Goal: Task Accomplishment & Management: Complete application form

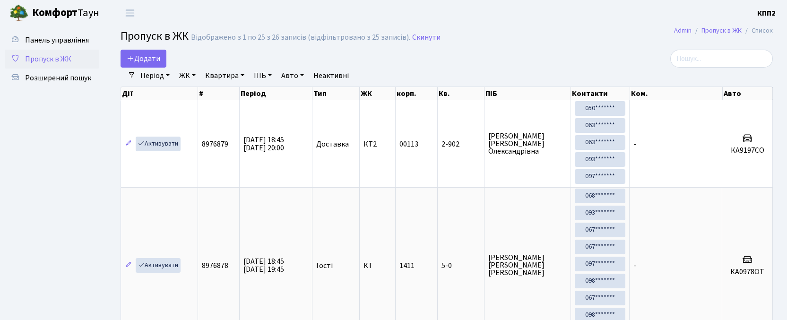
select select "25"
click at [149, 57] on span "Додати" at bounding box center [144, 58] width 34 height 10
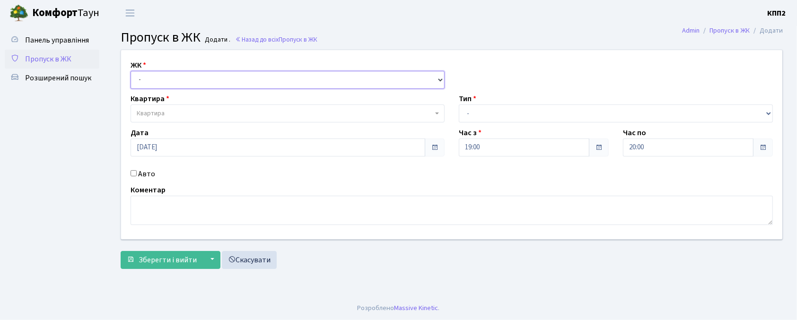
drag, startPoint x: 0, startPoint y: 0, endPoint x: 154, endPoint y: 84, distance: 175.6
click at [154, 80] on select "- КТ, вул. Регенераторна, 4 КТ2, просп. Соборності, 17 КТ3, вул. Березнева, 16 …" at bounding box center [287, 80] width 314 height 18
select select "271"
click at [130, 71] on select "- КТ, вул. Регенераторна, 4 КТ2, просп. Соборності, 17 КТ3, вул. Березнева, 16 …" at bounding box center [287, 80] width 314 height 18
select select
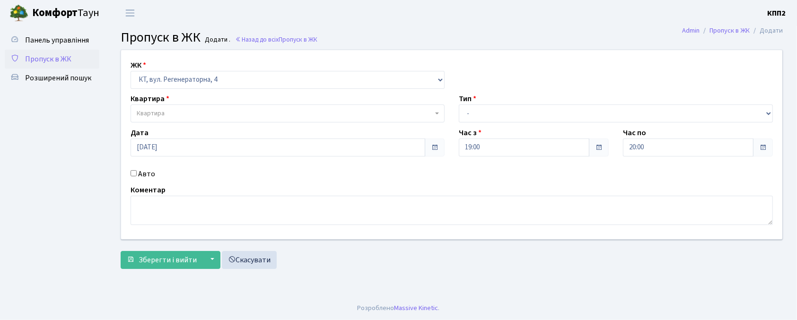
click at [145, 180] on label "Авто" at bounding box center [146, 173] width 17 height 11
click at [137, 176] on input "Авто" at bounding box center [133, 173] width 6 height 6
checkbox input "true"
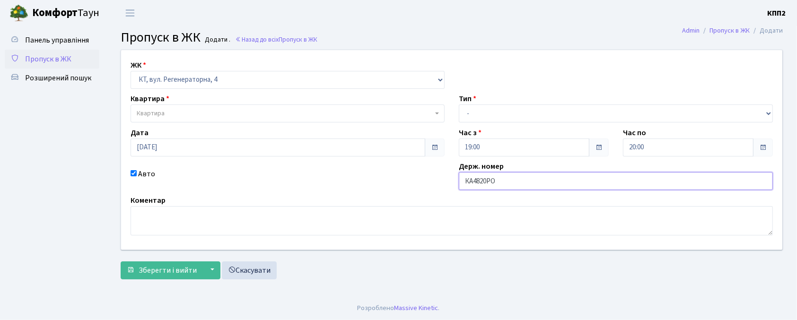
type input "КА4820РО"
click at [187, 106] on span "Квартира" at bounding box center [287, 113] width 314 height 18
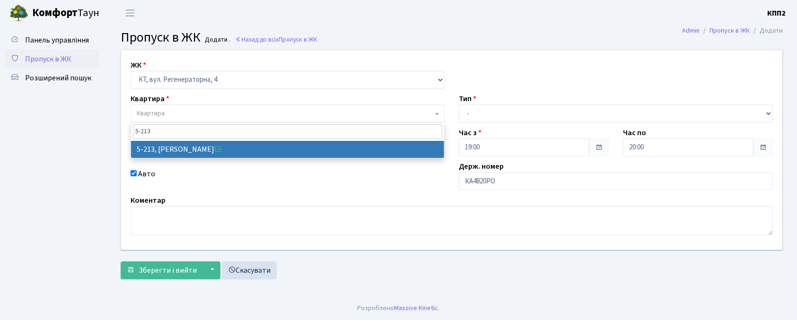
type input "5-213"
select select "2371"
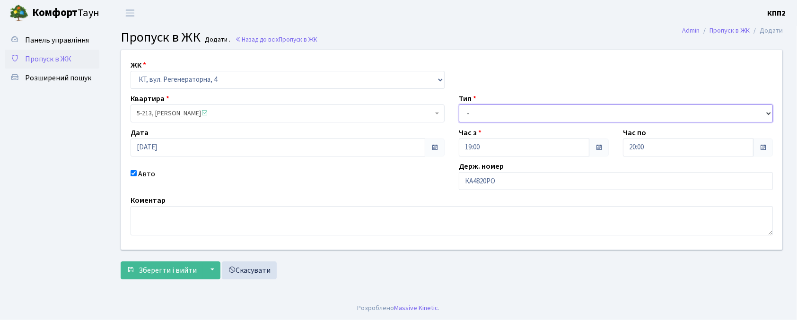
click at [504, 116] on select "- Доставка Таксі Гості Сервіс" at bounding box center [616, 113] width 314 height 18
select select "2"
click at [459, 104] on select "- Доставка Таксі Гості Сервіс" at bounding box center [616, 113] width 314 height 18
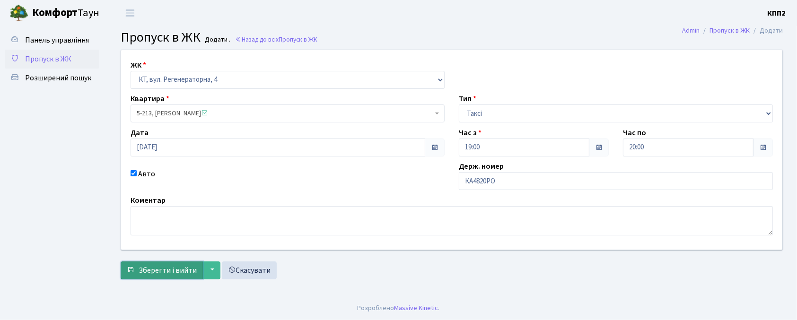
click at [131, 275] on button "Зберегти і вийти" at bounding box center [162, 270] width 82 height 18
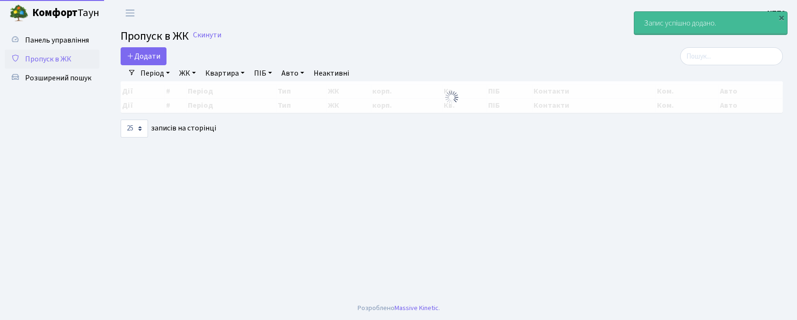
select select "25"
click at [715, 61] on input "search" at bounding box center [731, 56] width 103 height 18
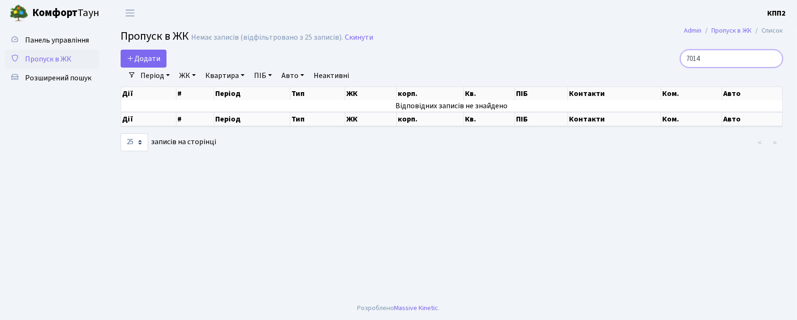
type input "7014"
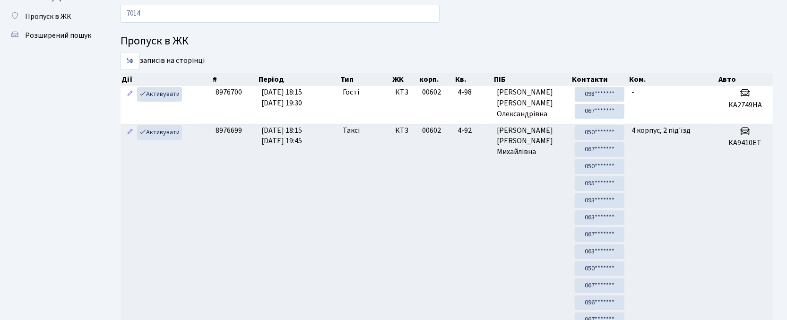
scroll to position [42, 0]
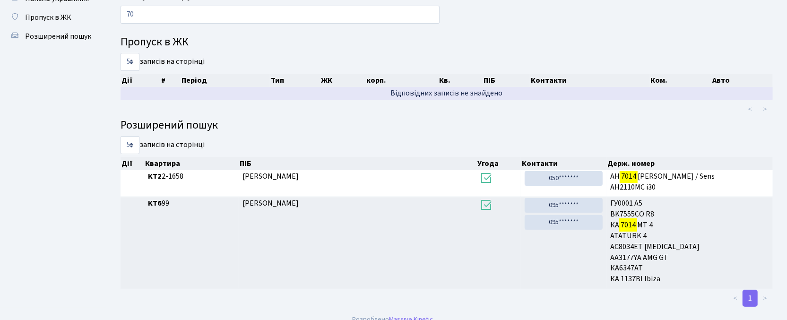
type input "7"
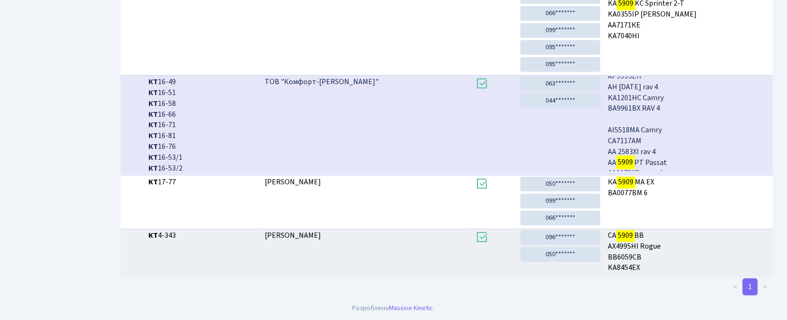
scroll to position [630, 0]
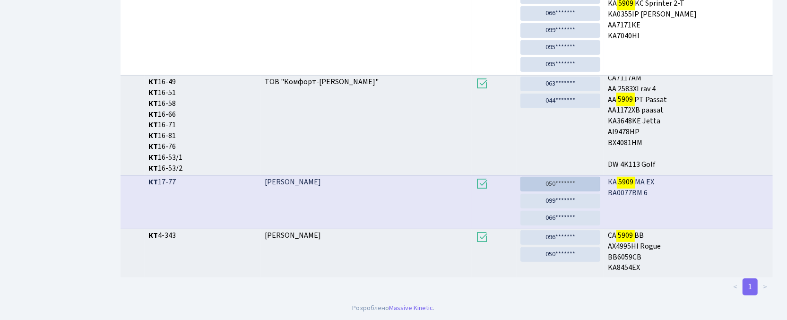
type input "5909"
click at [566, 180] on link "050*******" at bounding box center [560, 184] width 80 height 15
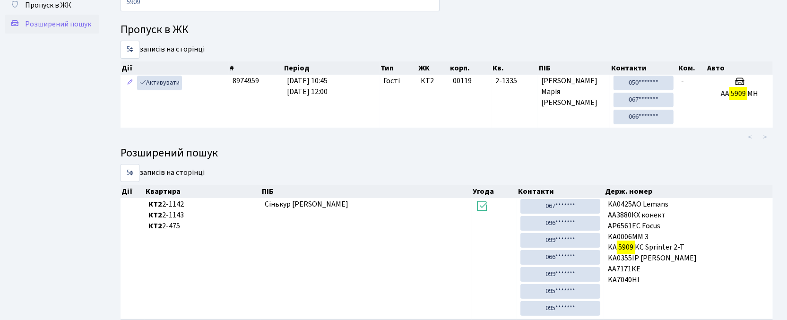
scroll to position [0, 0]
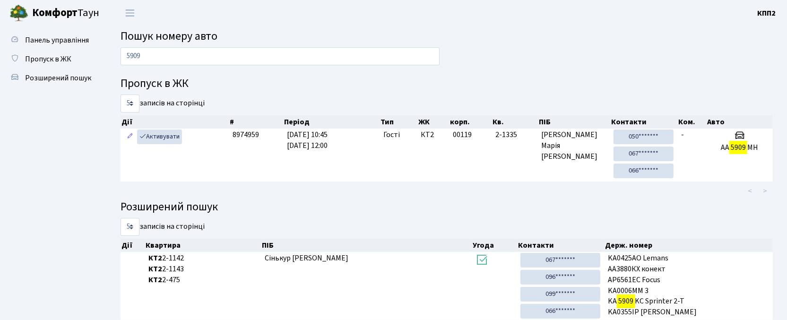
drag, startPoint x: 186, startPoint y: 46, endPoint x: 166, endPoint y: 56, distance: 21.8
click at [166, 56] on main "Пошук номеру авто 5909 Пропуск в ЖК 5 10 25 50 записів на сторінці Дії # Період…" at bounding box center [446, 310] width 681 height 568
drag, startPoint x: 161, startPoint y: 58, endPoint x: 147, endPoint y: 62, distance: 15.4
click at [147, 62] on input "5909" at bounding box center [280, 56] width 319 height 18
drag, startPoint x: 147, startPoint y: 57, endPoint x: 121, endPoint y: 59, distance: 25.1
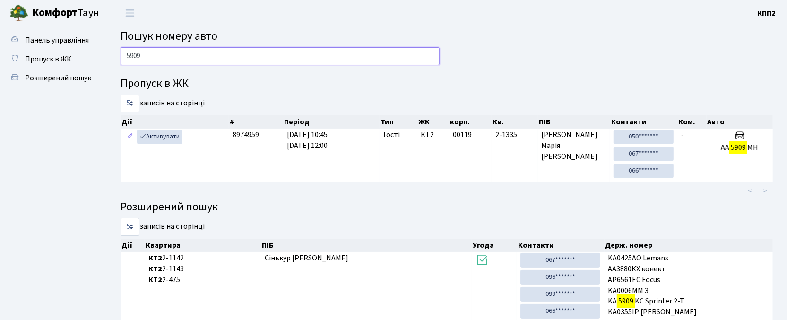
click at [123, 60] on input "5909" at bounding box center [280, 56] width 319 height 18
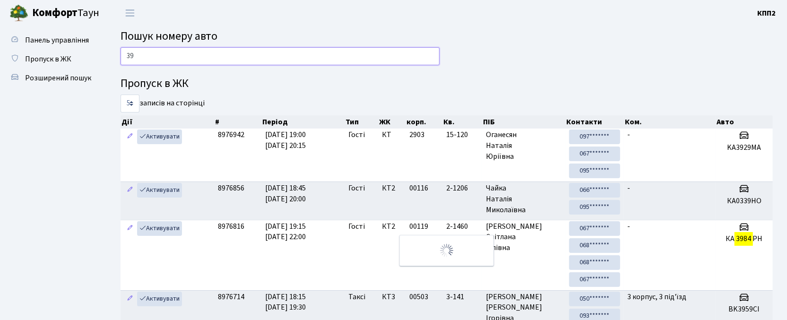
type input "3"
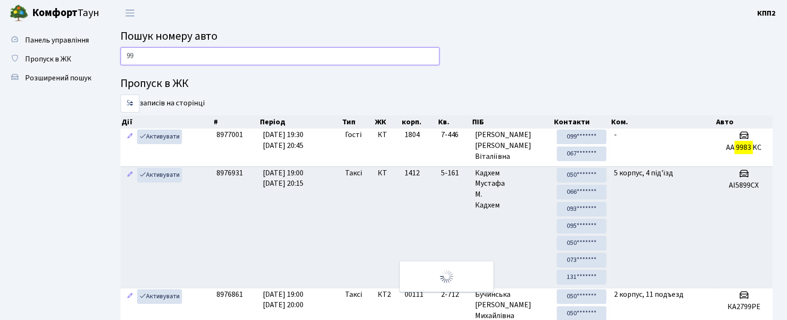
type input "9"
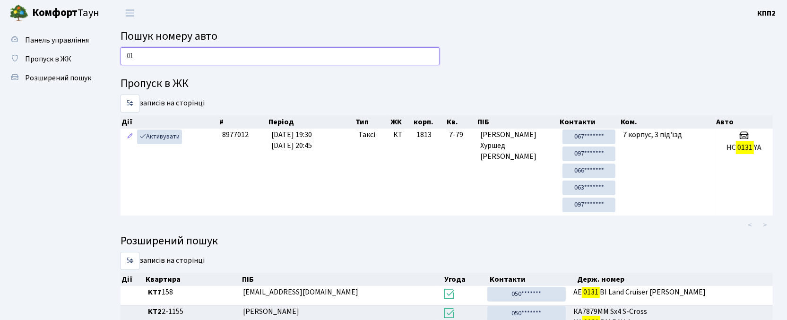
type input "0"
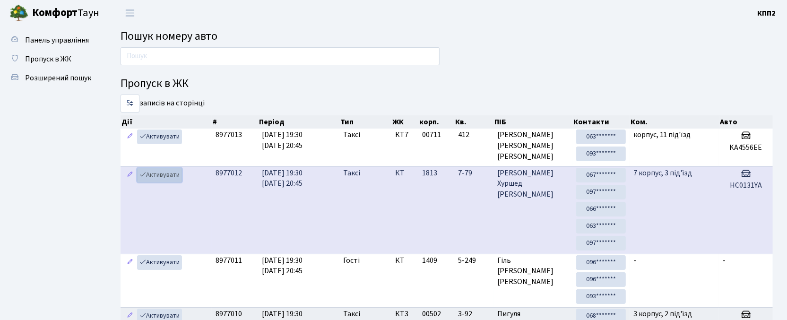
drag, startPoint x: 174, startPoint y: 175, endPoint x: 187, endPoint y: 167, distance: 15.1
click at [174, 176] on link "Активувати" at bounding box center [159, 175] width 45 height 15
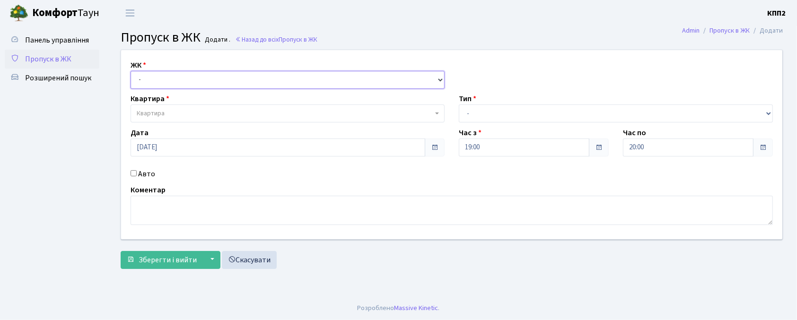
click at [169, 78] on select "- КТ, вул. Регенераторна, 4 КТ2, просп. [STREET_ADDRESS] [STREET_ADDRESS] [PERS…" at bounding box center [287, 80] width 314 height 18
select select "271"
click at [130, 71] on select "- КТ, вул. Регенераторна, 4 КТ2, просп. [STREET_ADDRESS] [STREET_ADDRESS] [PERS…" at bounding box center [287, 80] width 314 height 18
select select
click at [148, 177] on label "Авто" at bounding box center [146, 173] width 17 height 11
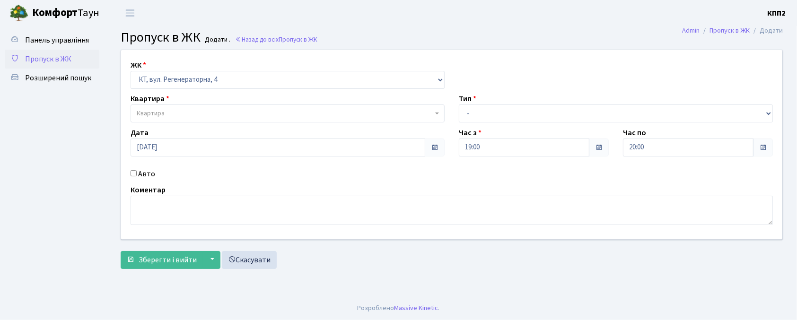
click at [137, 176] on input "Авто" at bounding box center [133, 173] width 6 height 6
checkbox input "true"
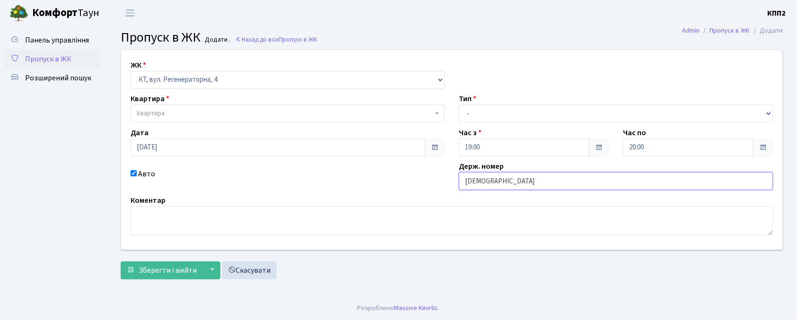
type input "[DEMOGRAPHIC_DATA]"
click at [176, 116] on span "Квартира" at bounding box center [285, 113] width 296 height 9
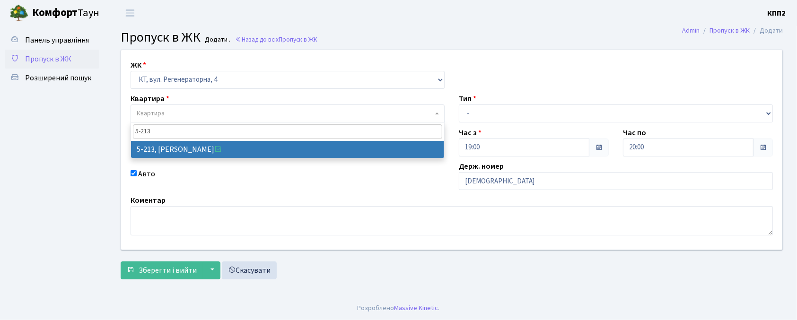
type input "5-213"
drag, startPoint x: 191, startPoint y: 152, endPoint x: 333, endPoint y: 129, distance: 143.7
select select "2371"
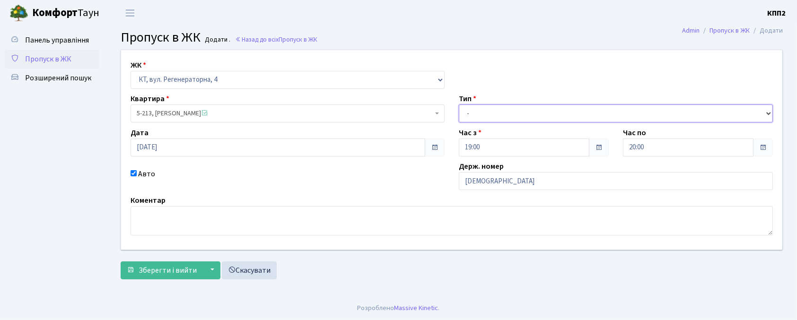
click at [472, 108] on select "- Доставка Таксі Гості Сервіс" at bounding box center [616, 113] width 314 height 18
select select "2"
click at [459, 104] on select "- Доставка Таксі Гості Сервіс" at bounding box center [616, 113] width 314 height 18
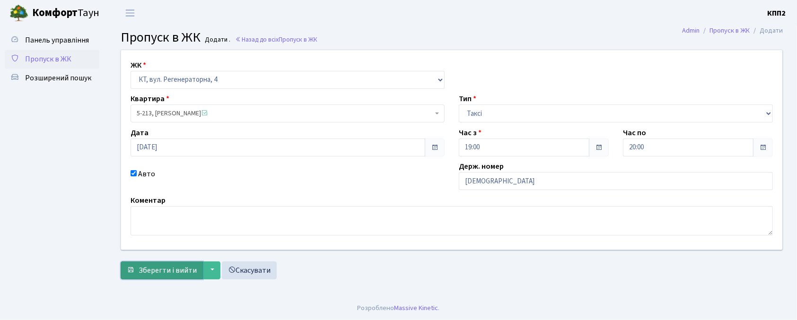
drag, startPoint x: 137, startPoint y: 270, endPoint x: 142, endPoint y: 269, distance: 5.8
click at [138, 270] on button "Зберегти і вийти" at bounding box center [162, 270] width 82 height 18
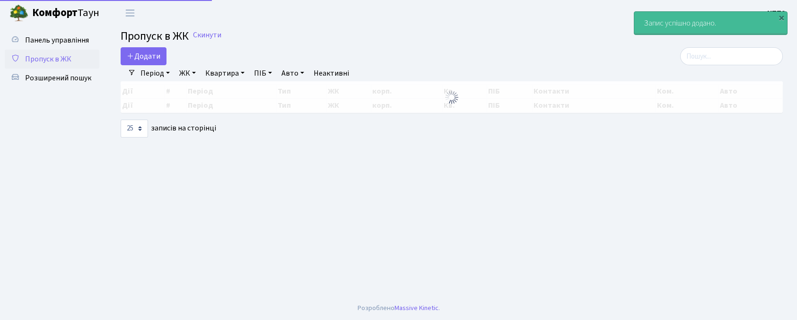
select select "25"
click at [706, 61] on input "search" at bounding box center [731, 56] width 103 height 18
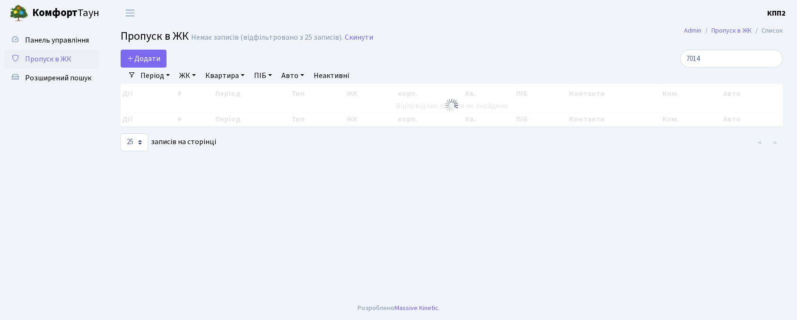
select select "25"
click at [147, 63] on span "Додати" at bounding box center [144, 58] width 34 height 10
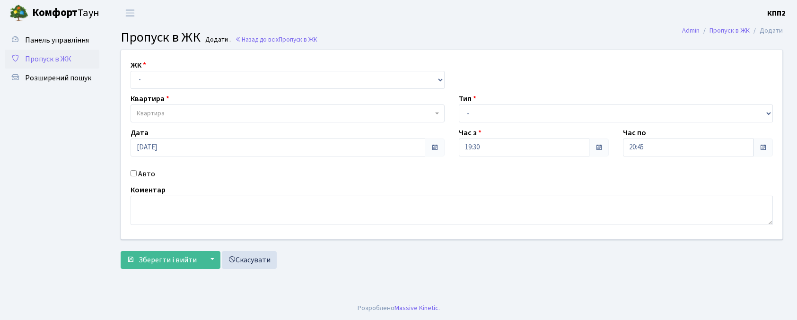
click at [165, 78] on select "- КТ, вул. Регенераторна, 4 КТ2, просп. [STREET_ADDRESS] [STREET_ADDRESS] [PERS…" at bounding box center [287, 80] width 314 height 18
select select "271"
click at [130, 71] on select "- КТ, вул. Регенераторна, 4 КТ2, просп. Соборності, 17 КТ3, вул. Березнева, 16 …" at bounding box center [287, 80] width 314 height 18
select select
click at [175, 116] on span "Квартира" at bounding box center [285, 113] width 296 height 9
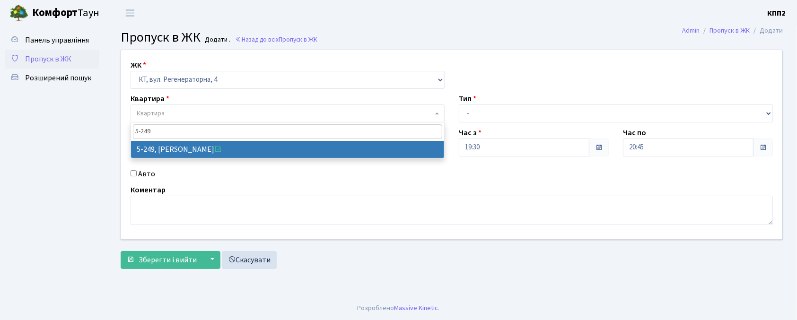
type input "5-249"
select select "2260"
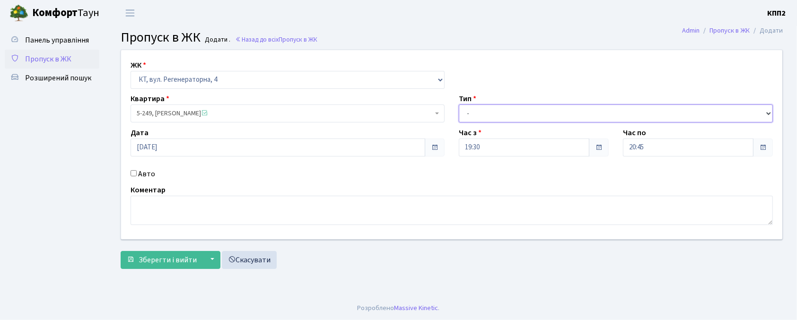
click at [532, 111] on select "- Доставка Таксі Гості Сервіс" at bounding box center [616, 113] width 314 height 18
select select "3"
click at [459, 104] on select "- Доставка Таксі Гості Сервіс" at bounding box center [616, 113] width 314 height 18
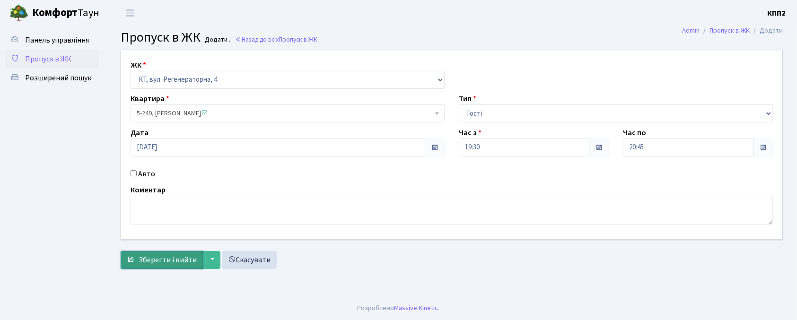
click at [136, 264] on button "Зберегти і вийти" at bounding box center [162, 260] width 82 height 18
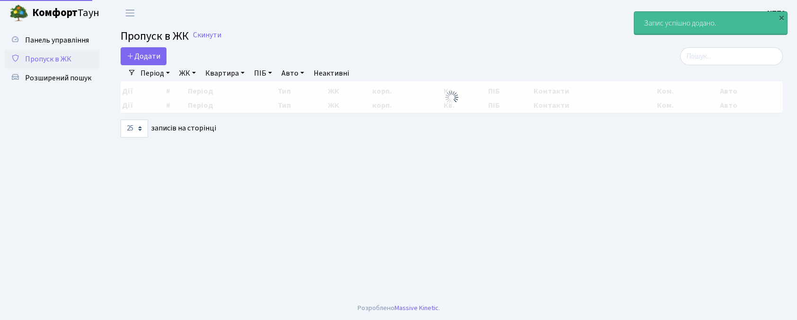
select select "25"
click at [700, 61] on input "search" at bounding box center [731, 56] width 103 height 18
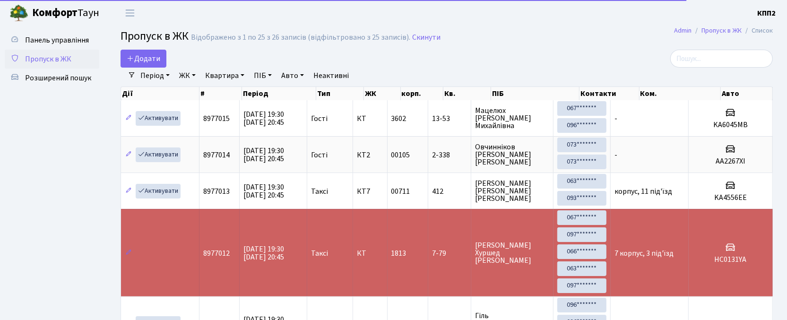
click at [137, 70] on link "Період" at bounding box center [155, 76] width 37 height 16
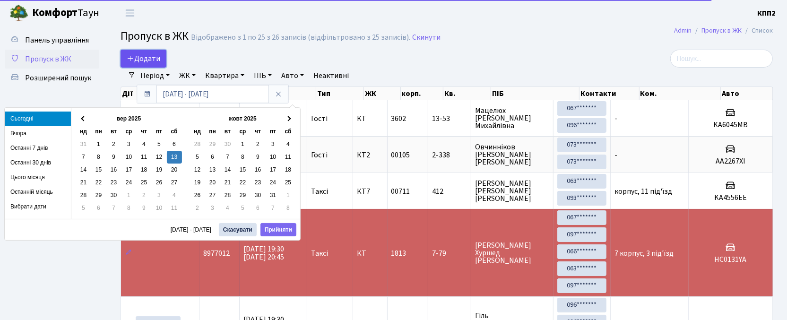
click at [139, 60] on span "Додати" at bounding box center [144, 58] width 34 height 10
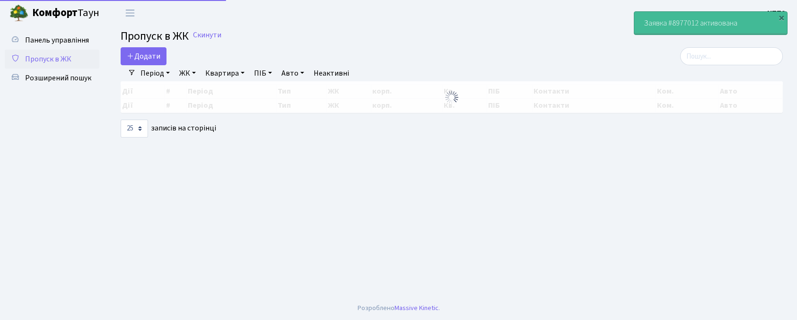
select select "25"
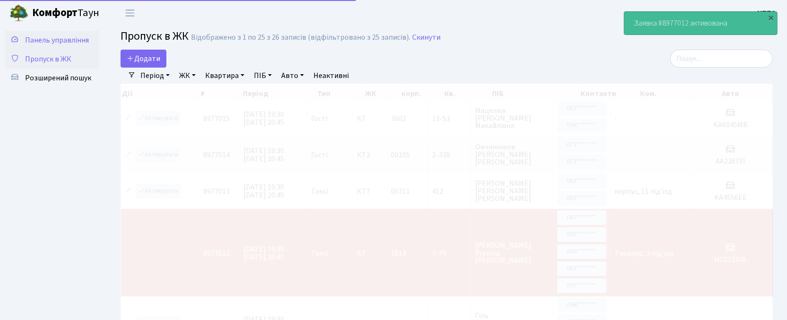
click at [60, 33] on link "Панель управління" at bounding box center [52, 40] width 95 height 19
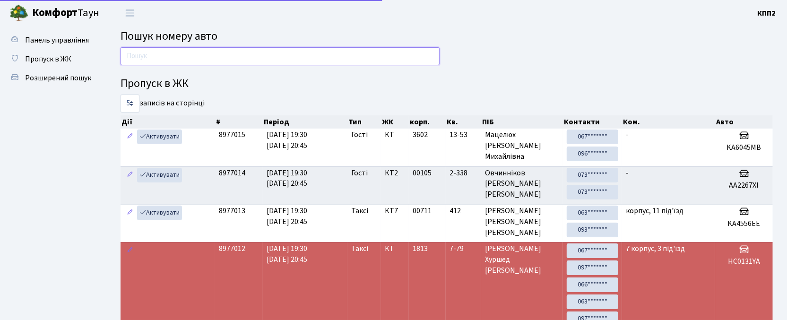
click at [186, 64] on input "text" at bounding box center [280, 56] width 319 height 18
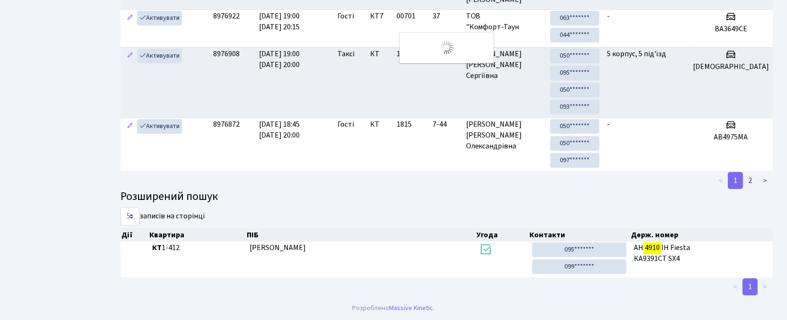
scroll to position [9, 0]
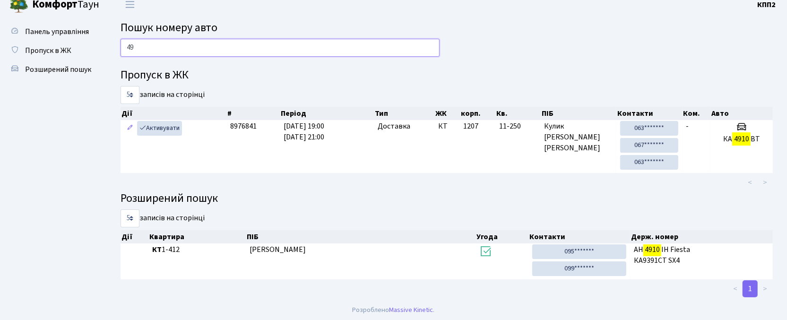
type input "4"
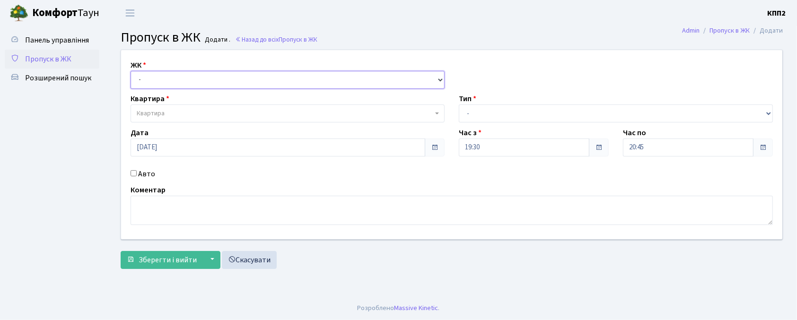
click at [141, 84] on select "- КТ, вул. Регенераторна, 4 КТ2, просп. [STREET_ADDRESS] [STREET_ADDRESS] [PERS…" at bounding box center [287, 80] width 314 height 18
select select "271"
click at [130, 71] on select "- КТ, вул. Регенераторна, 4 КТ2, просп. [STREET_ADDRESS] [STREET_ADDRESS] [PERS…" at bounding box center [287, 80] width 314 height 18
select select
click at [142, 171] on label "Авто" at bounding box center [146, 173] width 17 height 11
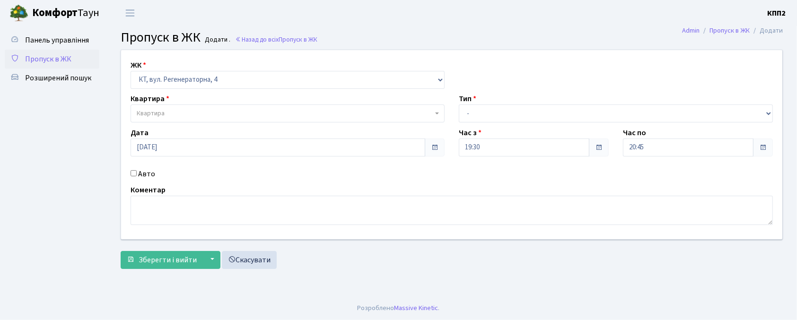
click at [137, 171] on input "Авто" at bounding box center [133, 173] width 6 height 6
checkbox input "true"
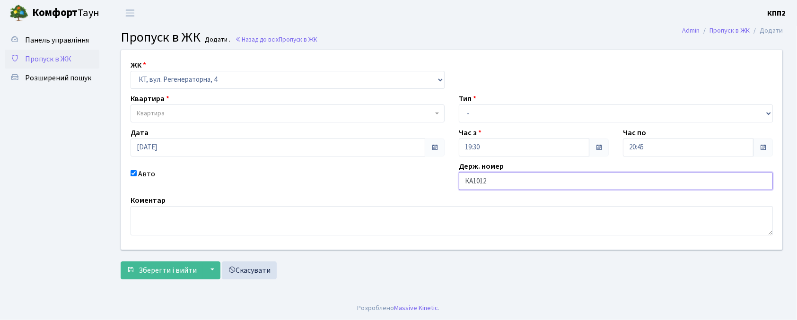
type input "КА1012РН"
click at [225, 118] on span "Квартира" at bounding box center [285, 113] width 296 height 9
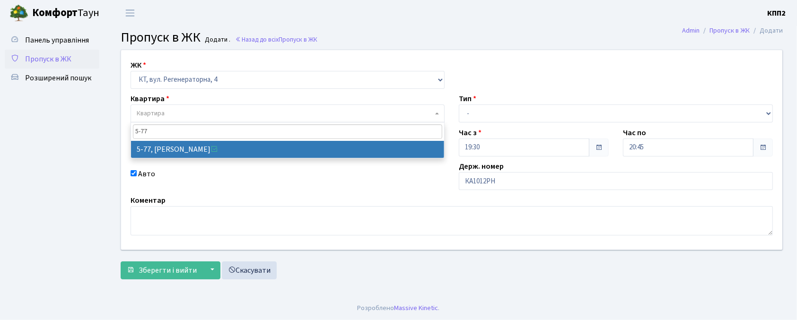
type input "5-77"
select select "2487"
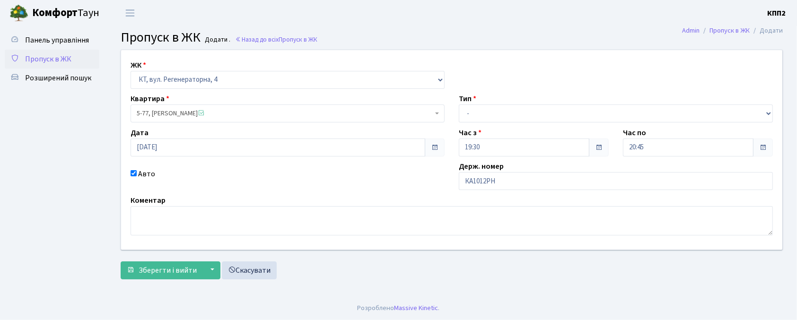
click at [478, 101] on div "Тип - Доставка Таксі Гості Сервіс" at bounding box center [615, 107] width 328 height 29
click at [479, 113] on select "- Доставка Таксі Гості Сервіс" at bounding box center [616, 113] width 314 height 18
select select "3"
click at [459, 104] on select "- Доставка Таксі Гості Сервіс" at bounding box center [616, 113] width 314 height 18
click at [130, 264] on button "Зберегти і вийти" at bounding box center [162, 270] width 82 height 18
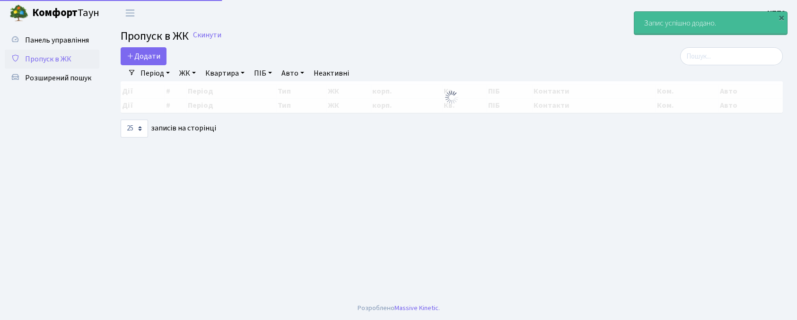
select select "25"
click at [757, 57] on input "search" at bounding box center [731, 56] width 103 height 18
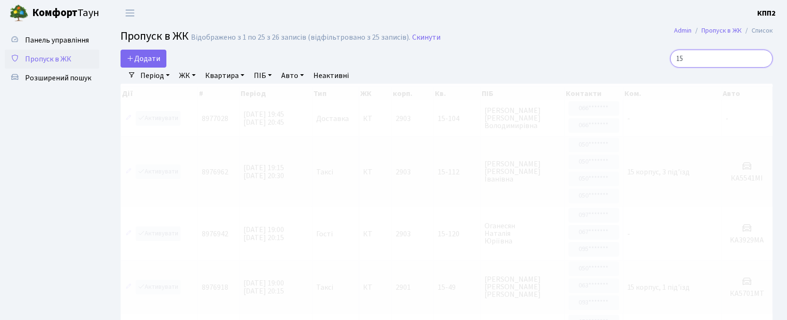
type input "1"
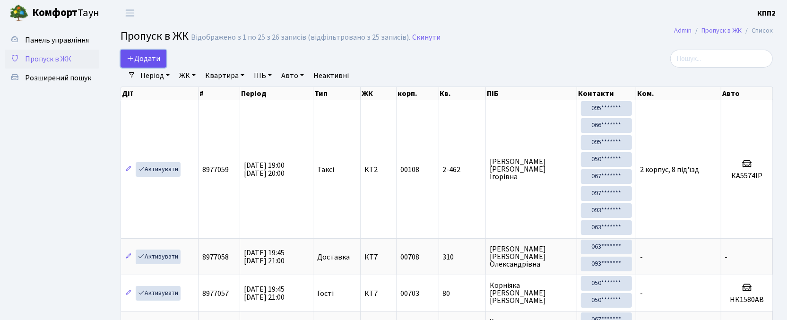
click at [149, 60] on span "Додати" at bounding box center [144, 58] width 34 height 10
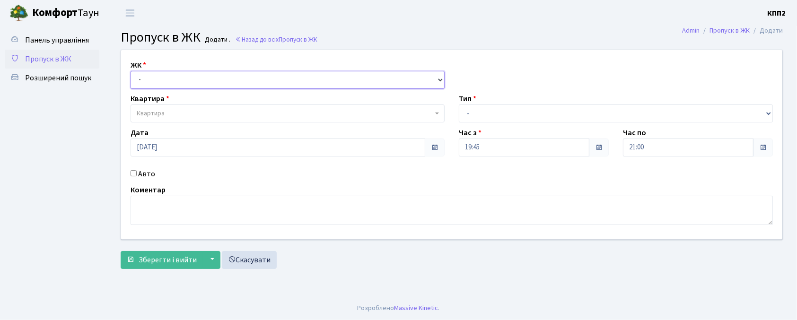
drag, startPoint x: 0, startPoint y: 0, endPoint x: 174, endPoint y: 86, distance: 194.1
click at [174, 86] on select "- КТ, вул. Регенераторна, 4 КТ2, просп. [STREET_ADDRESS] [STREET_ADDRESS] [PERS…" at bounding box center [287, 80] width 314 height 18
select select "302"
click at [130, 71] on select "- КТ, вул. Регенераторна, 4 КТ2, просп. [STREET_ADDRESS] [STREET_ADDRESS] [PERS…" at bounding box center [287, 80] width 314 height 18
select select
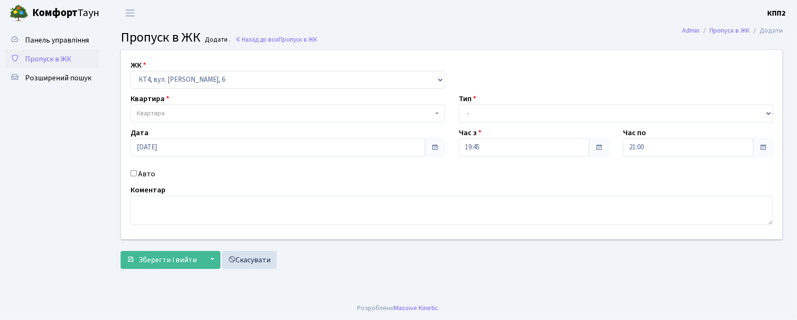
click at [150, 170] on label "Авто" at bounding box center [146, 173] width 17 height 11
click at [137, 170] on input "Авто" at bounding box center [133, 173] width 6 height 6
checkbox input "true"
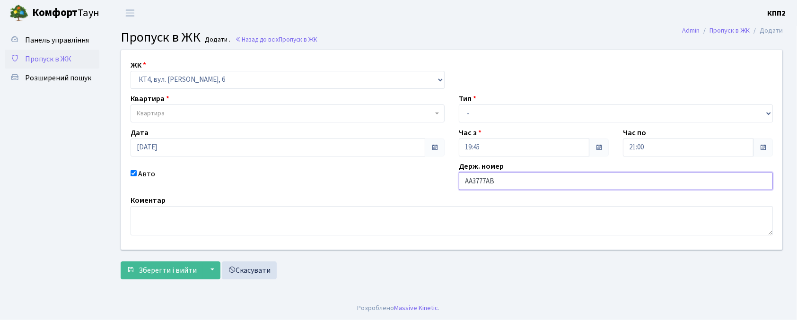
type input "АА3777АВ"
click at [231, 114] on span "Квартира" at bounding box center [285, 113] width 296 height 9
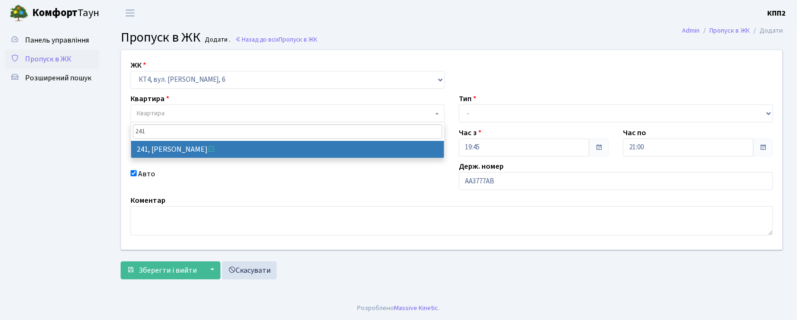
type input "241"
select select "16958"
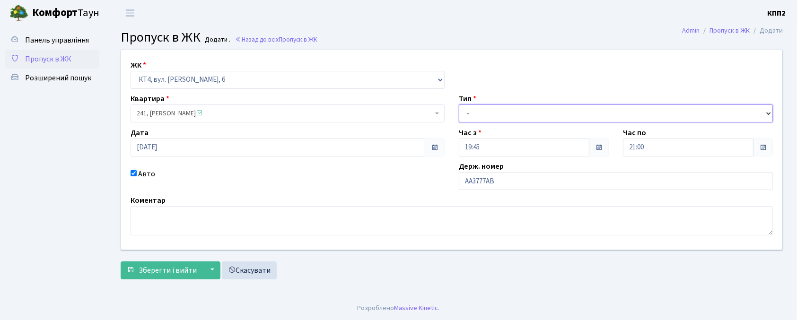
click at [532, 113] on select "- Доставка Таксі Гості Сервіс" at bounding box center [616, 113] width 314 height 18
select select "2"
click at [459, 104] on select "- Доставка Таксі Гості Сервіс" at bounding box center [616, 113] width 314 height 18
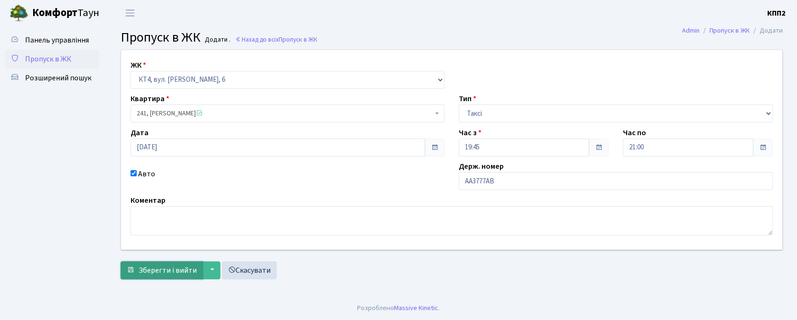
click at [183, 266] on span "Зберегти і вийти" at bounding box center [168, 270] width 58 height 10
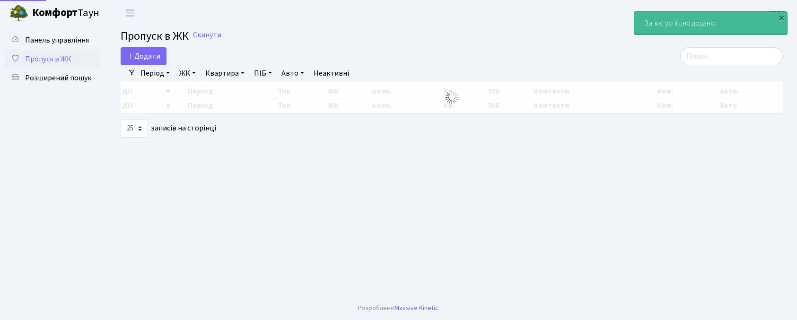
select select "25"
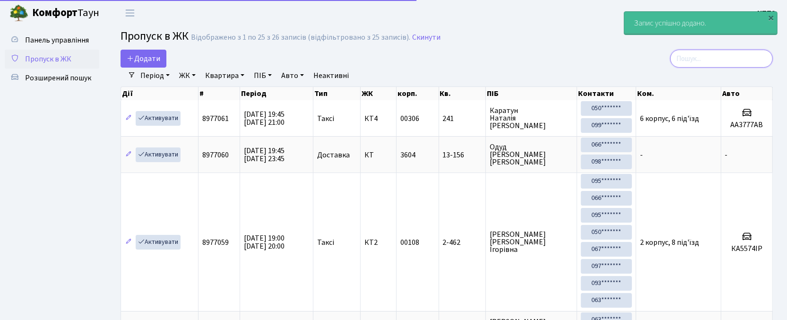
click at [718, 66] on input "search" at bounding box center [721, 59] width 103 height 18
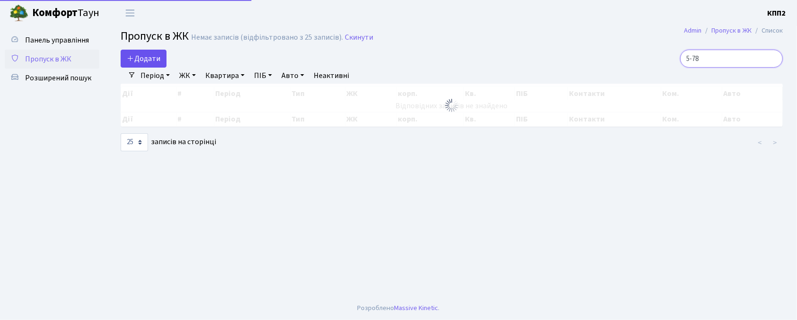
type input "5-78"
click at [136, 60] on span "Додати" at bounding box center [144, 58] width 34 height 10
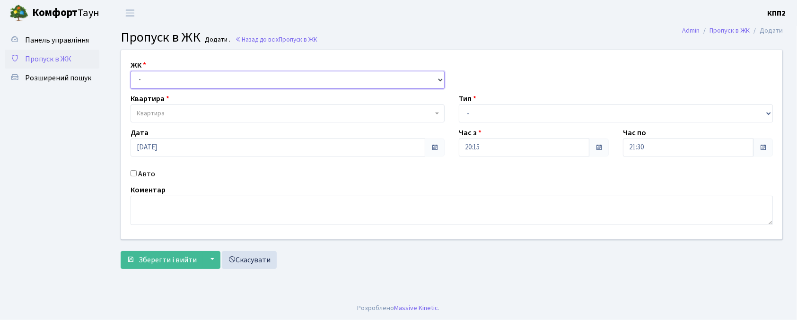
click at [138, 79] on select "- КТ, вул. Регенераторна, 4 КТ2, просп. [STREET_ADDRESS] [STREET_ADDRESS] [PERS…" at bounding box center [287, 80] width 314 height 18
select select "271"
click at [130, 71] on select "- КТ, вул. Регенераторна, 4 КТ2, просп. [STREET_ADDRESS] [STREET_ADDRESS] [PERS…" at bounding box center [287, 80] width 314 height 18
select select
click at [155, 108] on span "Квартира" at bounding box center [287, 113] width 314 height 18
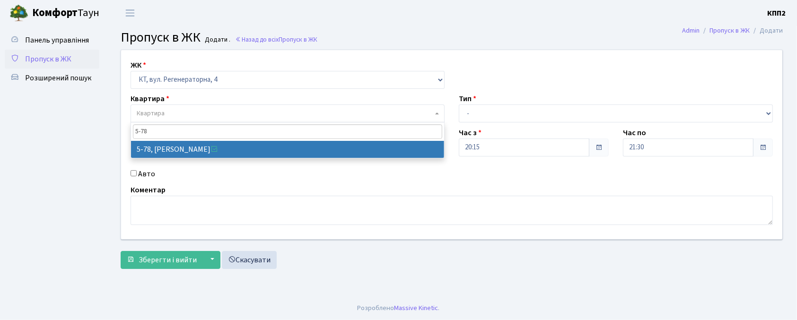
type input "5-78"
select select "2488"
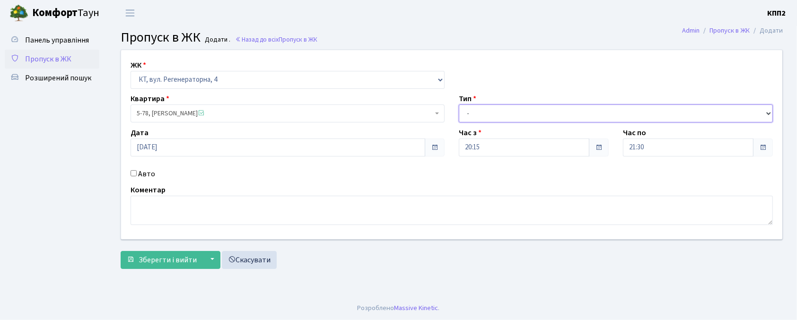
click at [494, 114] on select "- Доставка Таксі Гості Сервіс" at bounding box center [616, 113] width 314 height 18
select select "3"
click at [459, 104] on select "- Доставка Таксі Гості Сервіс" at bounding box center [616, 113] width 314 height 18
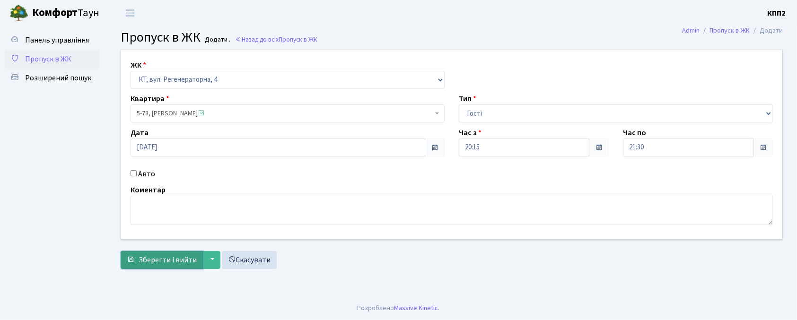
click at [159, 267] on button "Зберегти і вийти" at bounding box center [162, 260] width 82 height 18
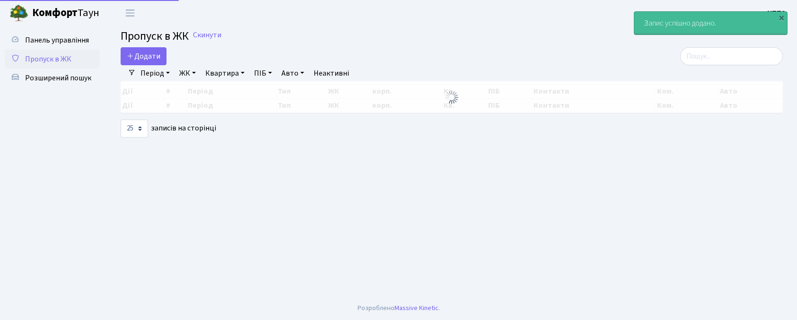
select select "25"
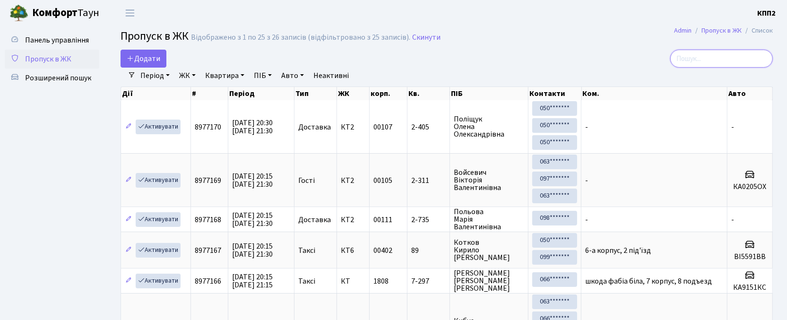
drag, startPoint x: 719, startPoint y: 67, endPoint x: 711, endPoint y: 50, distance: 19.1
click at [715, 66] on input "search" at bounding box center [721, 59] width 103 height 18
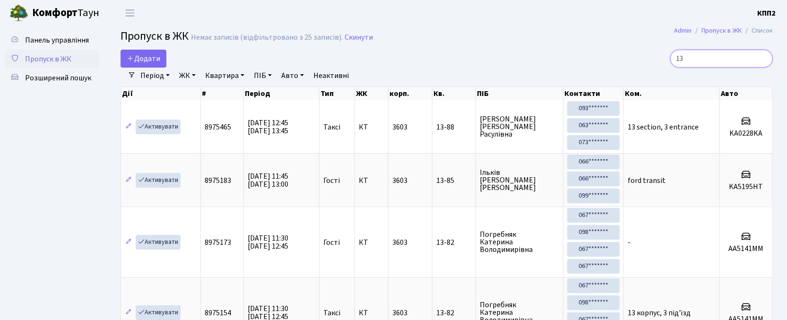
type input "1"
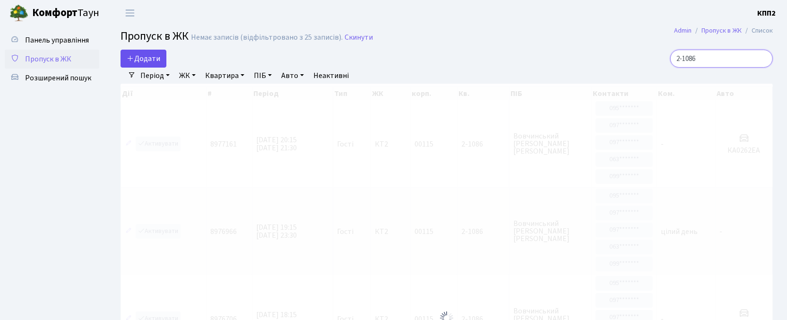
type input "2-1086"
click at [143, 67] on link "Додати" at bounding box center [144, 59] width 46 height 18
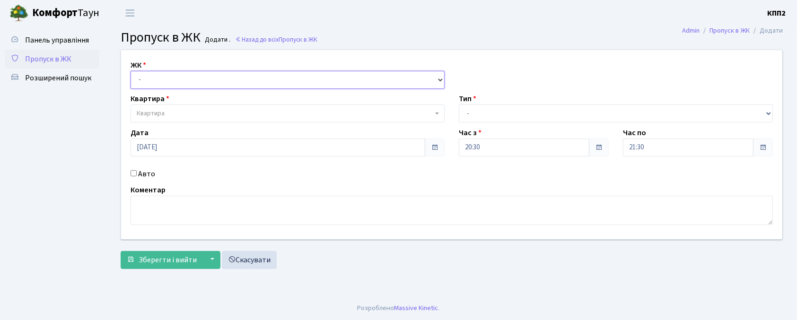
click at [157, 82] on select "- КТ, вул. Регенераторна, 4 КТ2, просп. [STREET_ADDRESS] [STREET_ADDRESS] [PERS…" at bounding box center [287, 80] width 314 height 18
select select "271"
click at [130, 71] on select "- КТ, вул. Регенераторна, 4 КТ2, просп. Соборності, 17 КТ3, вул. Березнева, 16 …" at bounding box center [287, 80] width 314 height 18
select select
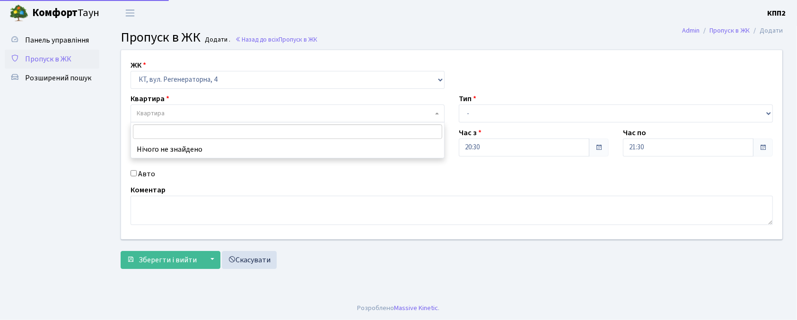
drag, startPoint x: 187, startPoint y: 117, endPoint x: 190, endPoint y: 112, distance: 6.1
click at [189, 117] on span "Квартира" at bounding box center [285, 113] width 296 height 9
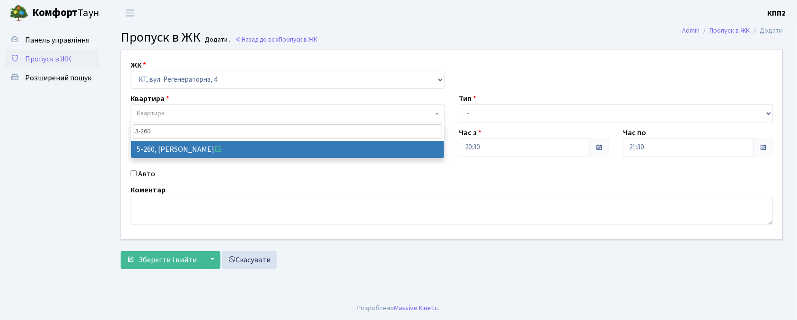
type input "5-260"
select select "2271"
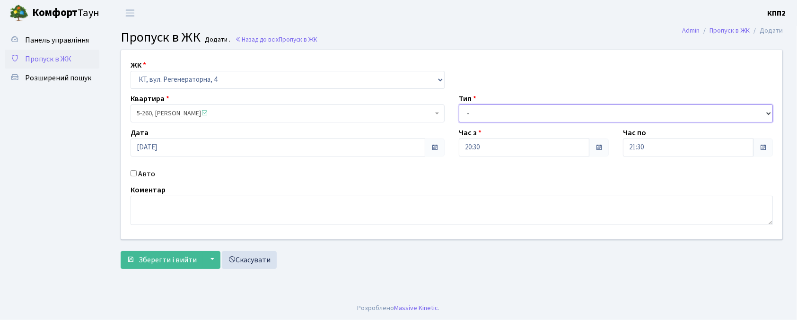
click at [509, 109] on select "- Доставка Таксі Гості Сервіс" at bounding box center [616, 113] width 314 height 18
select select "1"
click at [459, 104] on select "- Доставка Таксі Гості Сервіс" at bounding box center [616, 113] width 314 height 18
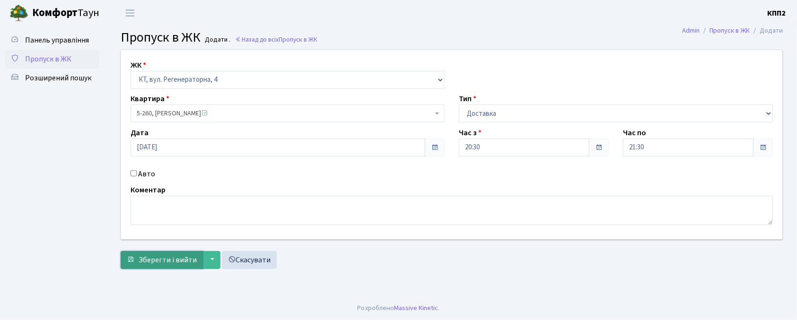
click at [176, 252] on button "Зберегти і вийти" at bounding box center [162, 260] width 82 height 18
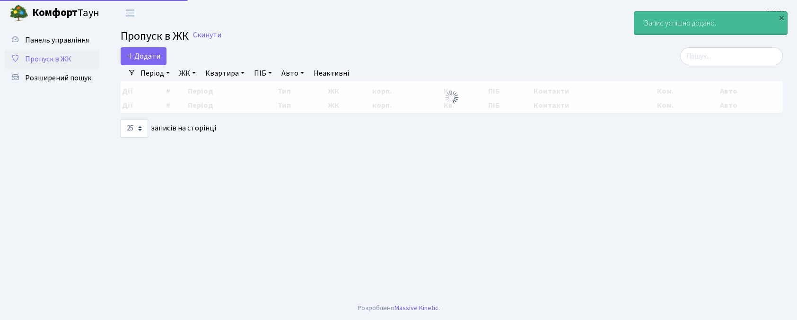
select select "25"
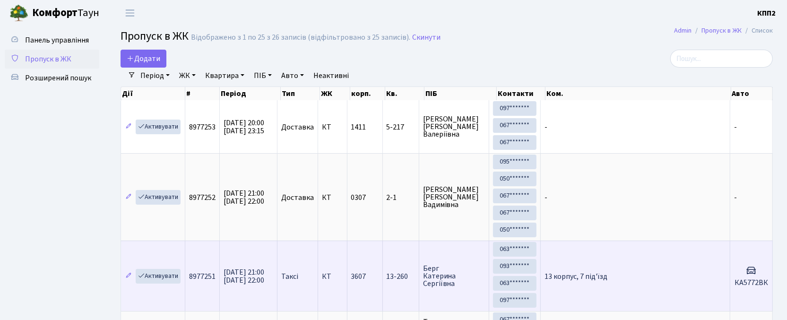
drag, startPoint x: 121, startPoint y: 249, endPoint x: 130, endPoint y: 272, distance: 25.3
click at [130, 272] on td "Активувати" at bounding box center [153, 276] width 64 height 70
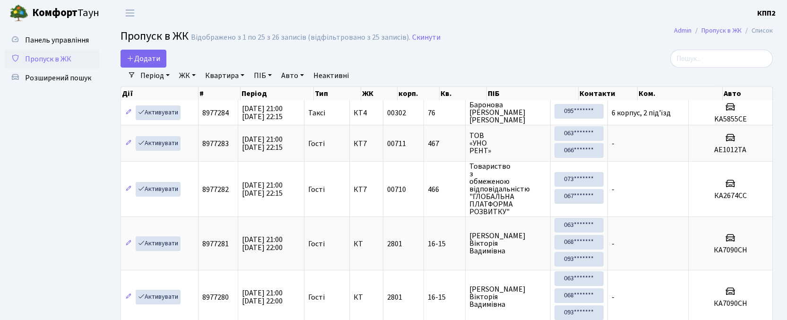
select select "25"
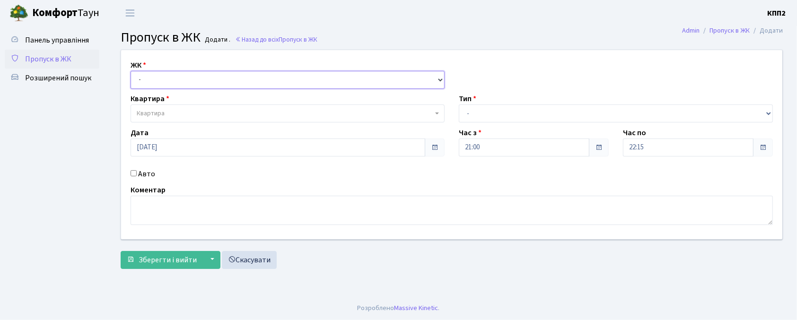
drag, startPoint x: 153, startPoint y: 72, endPoint x: 153, endPoint y: 85, distance: 12.8
click at [153, 72] on select "- КТ, вул. Регенераторна, 4 КТ2, просп. [STREET_ADDRESS] [STREET_ADDRESS] [PERS…" at bounding box center [287, 80] width 314 height 18
select select "271"
click at [130, 71] on select "- КТ, вул. Регенераторна, 4 КТ2, просп. [STREET_ADDRESS] [STREET_ADDRESS] [PERS…" at bounding box center [287, 80] width 314 height 18
select select
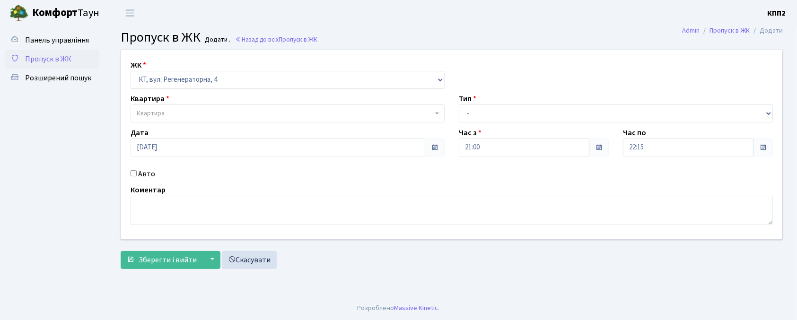
click at [165, 106] on span "Квартира" at bounding box center [287, 113] width 314 height 18
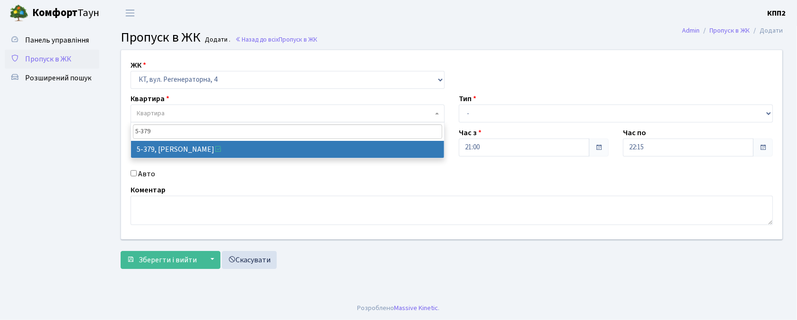
type input "5-379"
select select "2137"
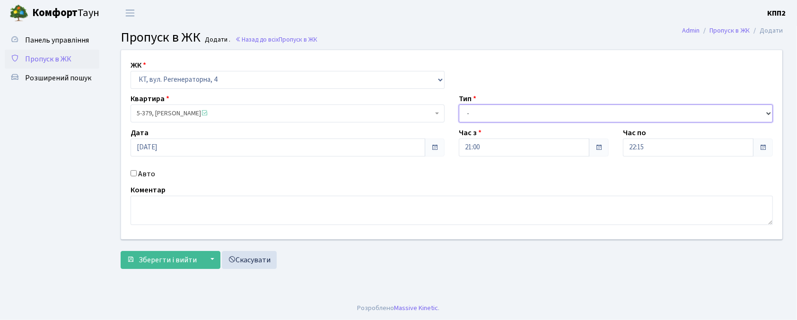
drag, startPoint x: 529, startPoint y: 108, endPoint x: 522, endPoint y: 119, distance: 13.6
click at [529, 108] on select "- Доставка Таксі Гості Сервіс" at bounding box center [616, 113] width 314 height 18
select select "3"
click at [459, 104] on select "- Доставка Таксі Гості Сервіс" at bounding box center [616, 113] width 314 height 18
click at [141, 171] on label "Авто" at bounding box center [146, 173] width 17 height 11
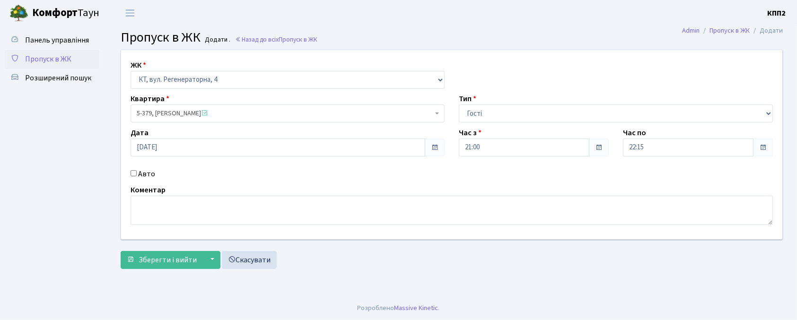
click at [137, 171] on input "Авто" at bounding box center [133, 173] width 6 height 6
checkbox input "true"
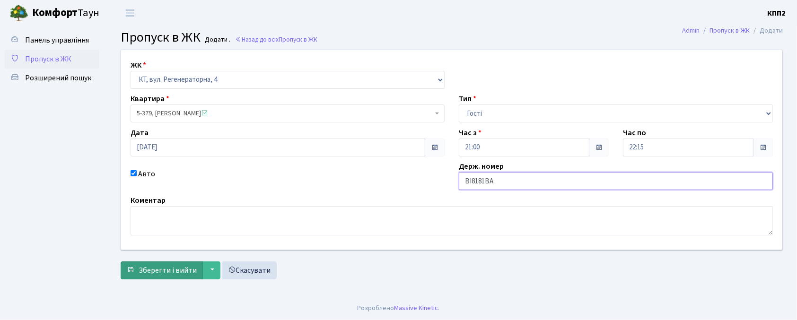
type input "ВІ8181ВА"
click at [171, 276] on button "Зберегти і вийти" at bounding box center [162, 270] width 82 height 18
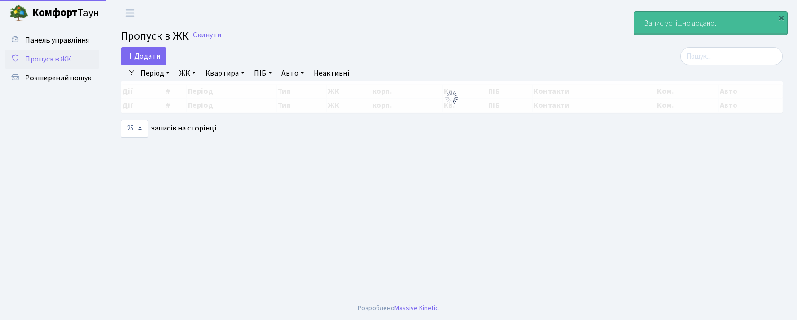
select select "25"
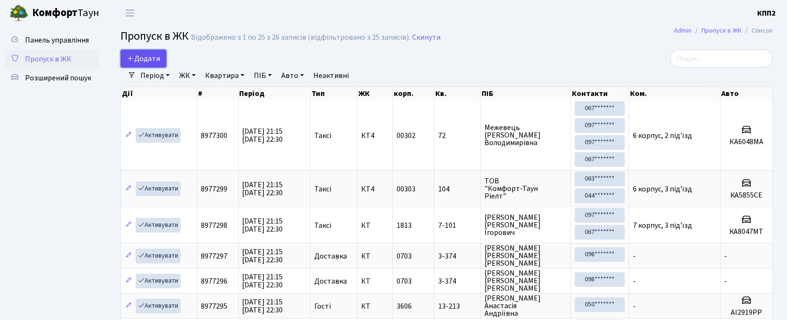
click at [139, 62] on span "Додати" at bounding box center [144, 58] width 34 height 10
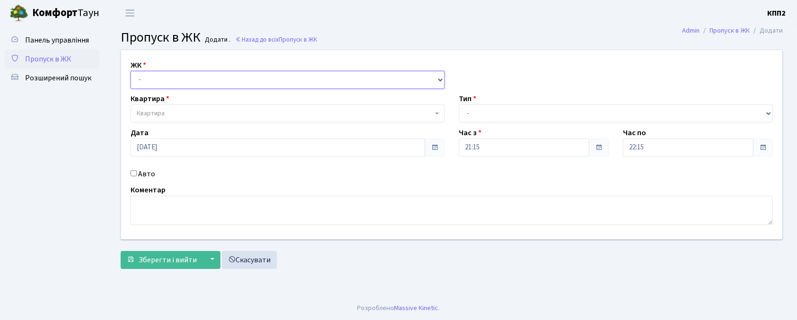
click at [204, 82] on select "- КТ, вул. Регенераторна, 4 КТ2, просп. [STREET_ADDRESS] [STREET_ADDRESS] [PERS…" at bounding box center [287, 80] width 314 height 18
select select "271"
click at [130, 71] on select "- КТ, вул. Регенераторна, 4 КТ2, просп. [STREET_ADDRESS] [STREET_ADDRESS] [PERS…" at bounding box center [287, 80] width 314 height 18
select select
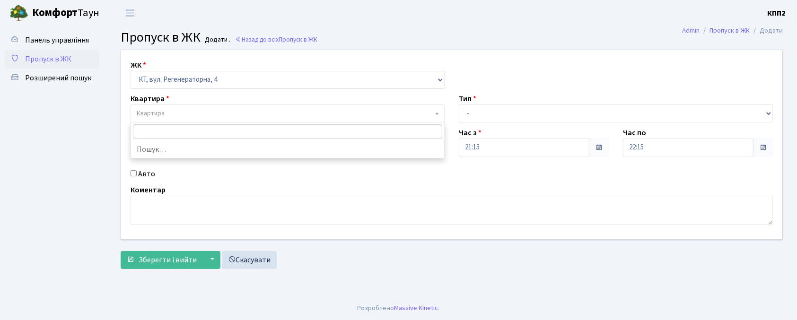
click at [193, 114] on span "Квартира" at bounding box center [285, 113] width 296 height 9
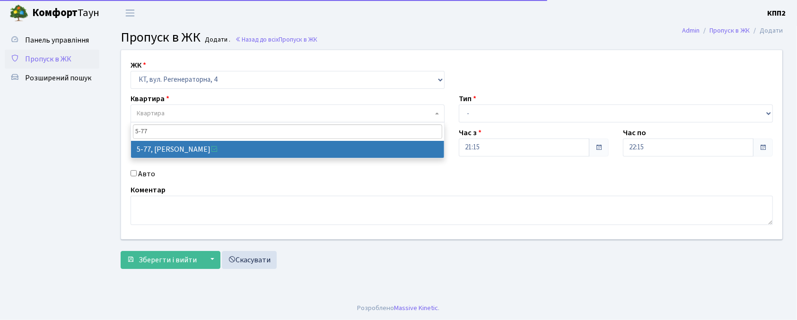
type input "5-77"
select select "2487"
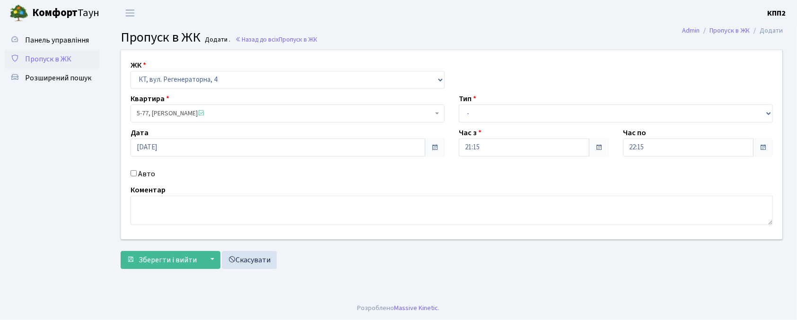
click at [511, 124] on div "ЖК - КТ, вул. Регенераторна, 4 КТ2, просп. Соборності, 17 КТ3, вул. Березнева, …" at bounding box center [451, 144] width 675 height 189
click at [497, 116] on select "- Доставка Таксі Гості Сервіс" at bounding box center [616, 113] width 314 height 18
select select "3"
click at [459, 104] on select "- Доставка Таксі Гості Сервіс" at bounding box center [616, 113] width 314 height 18
click at [139, 174] on label "Авто" at bounding box center [146, 173] width 17 height 11
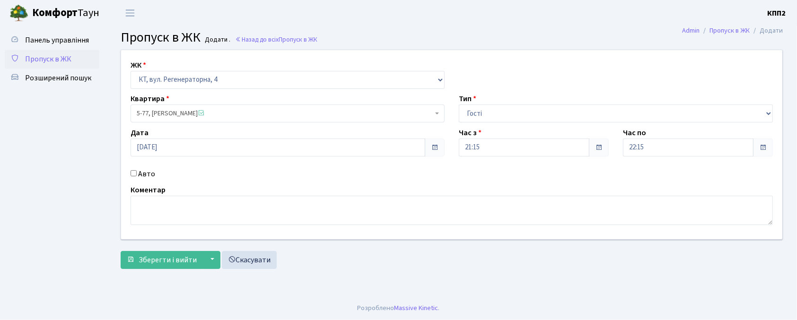
click at [137, 174] on input "Авто" at bounding box center [133, 173] width 6 height 6
checkbox input "true"
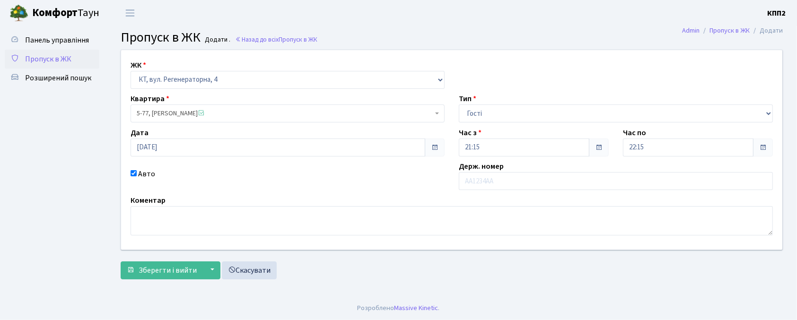
click at [130, 174] on div "Авто" at bounding box center [287, 179] width 328 height 22
click at [476, 182] on input "text" at bounding box center [616, 181] width 314 height 18
type input "КА1012РН"
click at [161, 263] on button "Зберегти і вийти" at bounding box center [162, 270] width 82 height 18
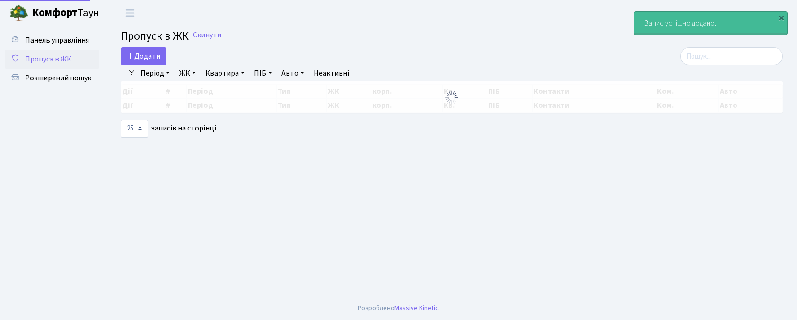
select select "25"
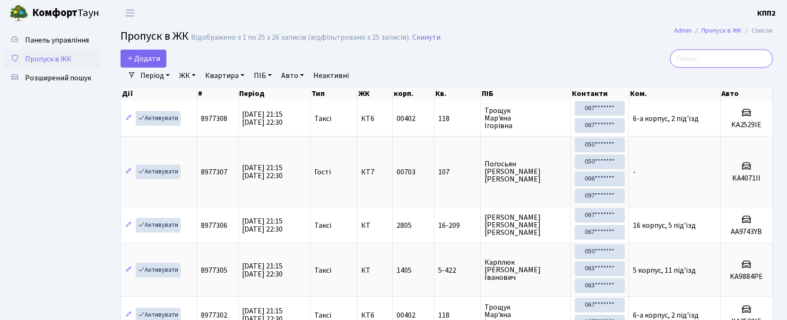
click at [761, 61] on input "search" at bounding box center [721, 59] width 103 height 18
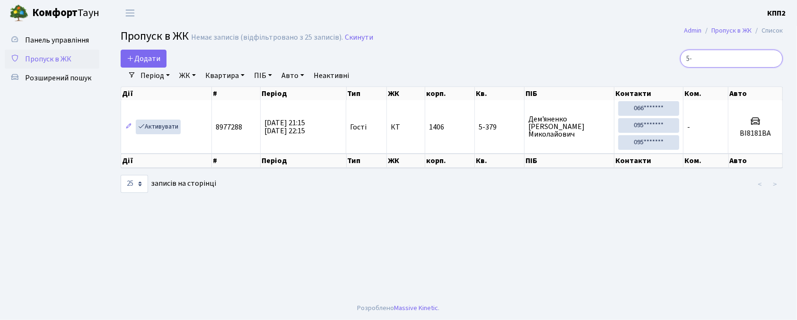
type input "5"
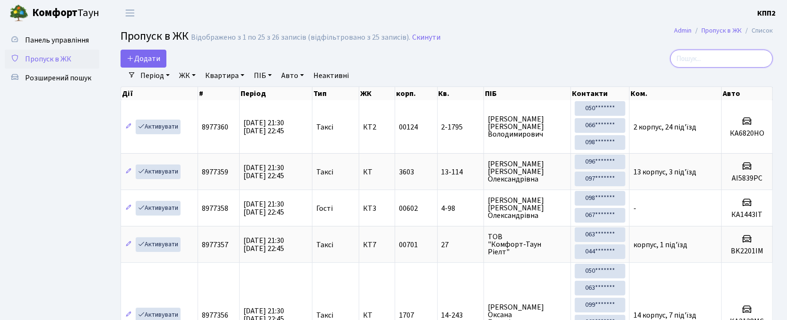
click at [706, 61] on input "search" at bounding box center [721, 59] width 103 height 18
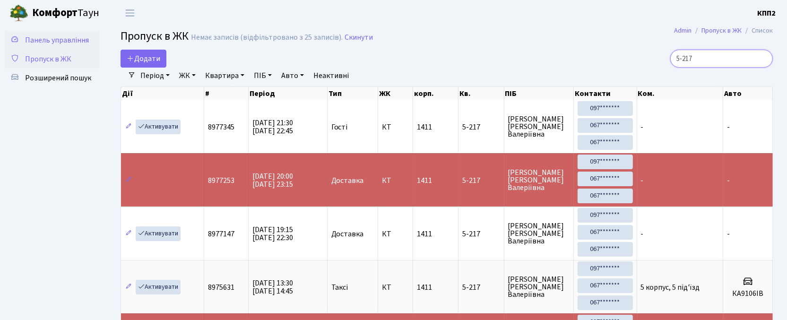
type input "5-217"
click at [33, 35] on span "Панель управління" at bounding box center [57, 40] width 64 height 10
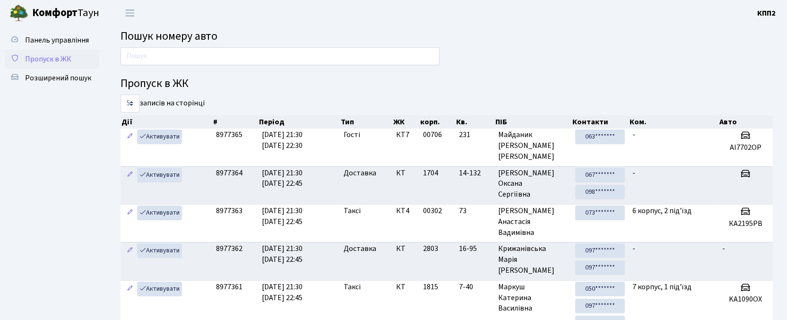
click at [35, 50] on link "Пропуск в ЖК" at bounding box center [52, 59] width 95 height 19
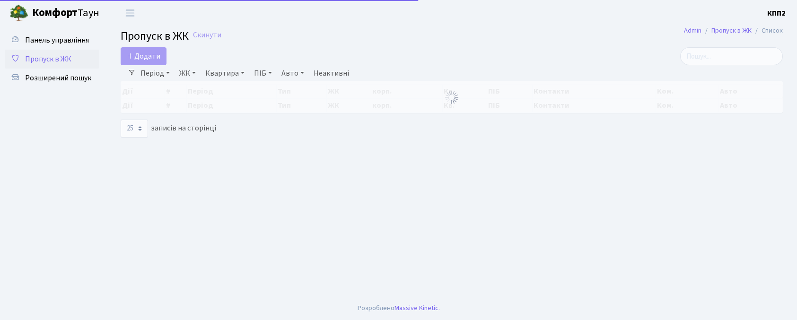
select select "25"
click at [147, 54] on span "Додати" at bounding box center [144, 56] width 34 height 10
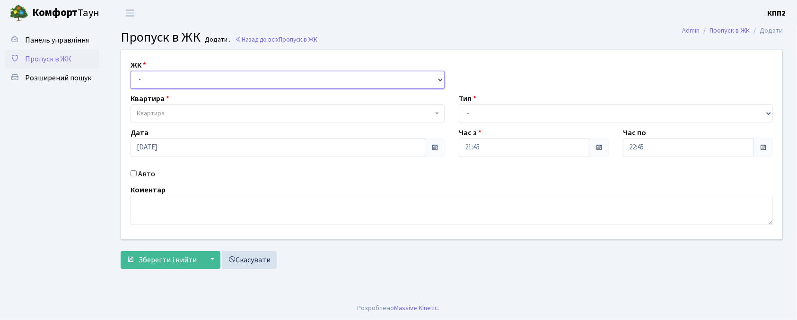
click at [149, 86] on select "- КТ, вул. Регенераторна, 4 КТ2, просп. Соборності, 17 КТ3, вул. Березнева, 16 …" at bounding box center [287, 80] width 314 height 18
select select "271"
click at [130, 71] on select "- КТ, вул. Регенераторна, 4 КТ2, просп. Соборності, 17 КТ3, вул. Березнева, 16 …" at bounding box center [287, 80] width 314 height 18
select select
drag, startPoint x: 150, startPoint y: 112, endPoint x: 156, endPoint y: 110, distance: 6.0
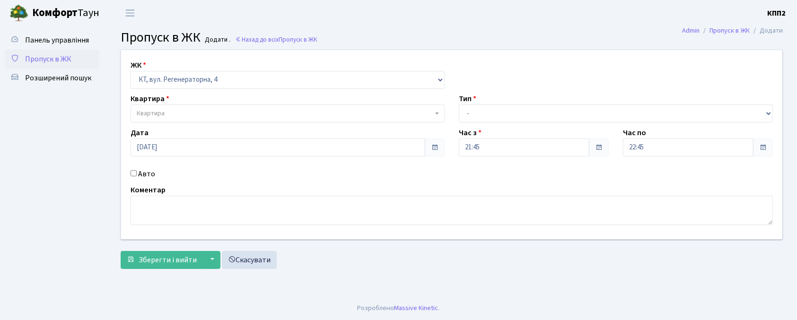
click at [150, 112] on span "Квартира" at bounding box center [151, 113] width 28 height 9
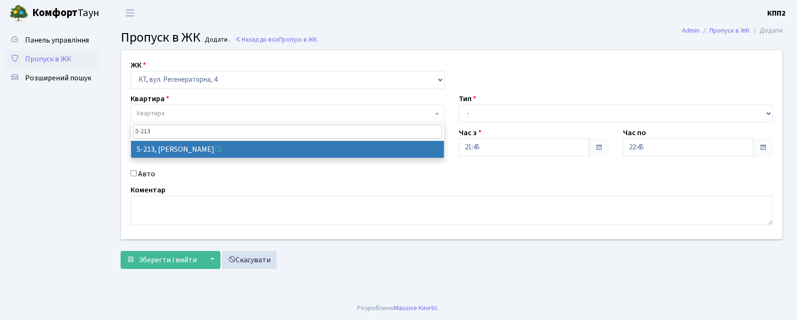
type input "5-213"
select select "2371"
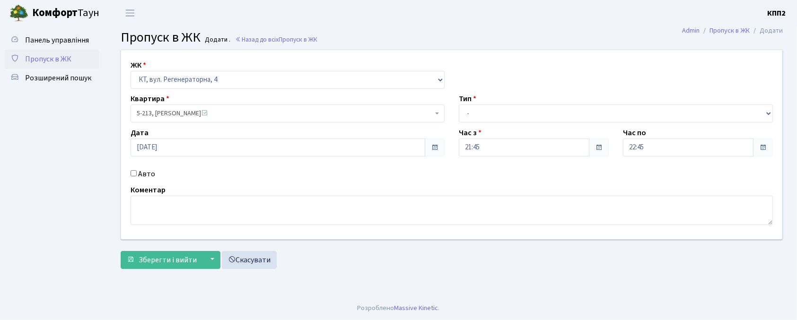
click at [131, 176] on div "Авто" at bounding box center [287, 173] width 328 height 11
click at [138, 175] on label "Авто" at bounding box center [146, 173] width 17 height 11
click at [137, 175] on input "Авто" at bounding box center [133, 173] width 6 height 6
checkbox input "true"
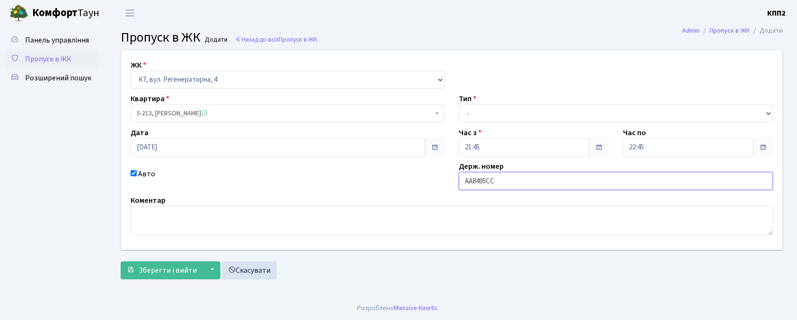
type input "АА8495СС"
click at [510, 118] on select "- Доставка Таксі Гості Сервіс" at bounding box center [616, 113] width 314 height 18
select select "3"
click at [459, 104] on select "- Доставка Таксі Гості Сервіс" at bounding box center [616, 113] width 314 height 18
click at [148, 268] on span "Зберегти і вийти" at bounding box center [168, 270] width 58 height 10
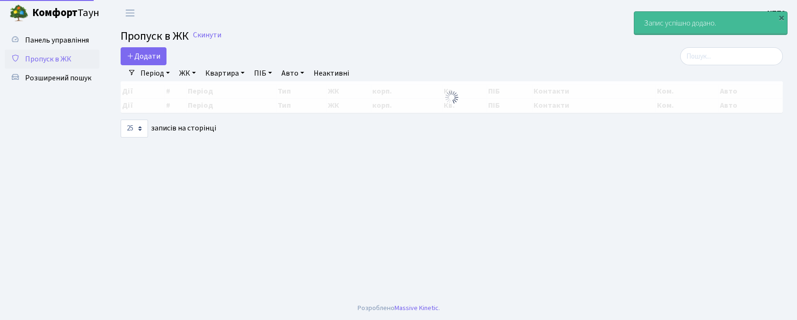
select select "25"
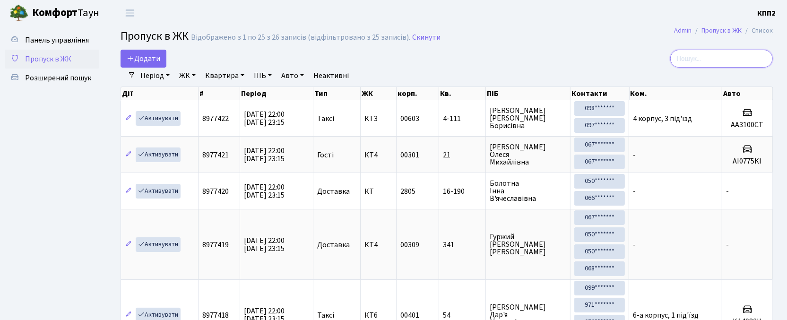
click at [714, 65] on input "search" at bounding box center [721, 59] width 103 height 18
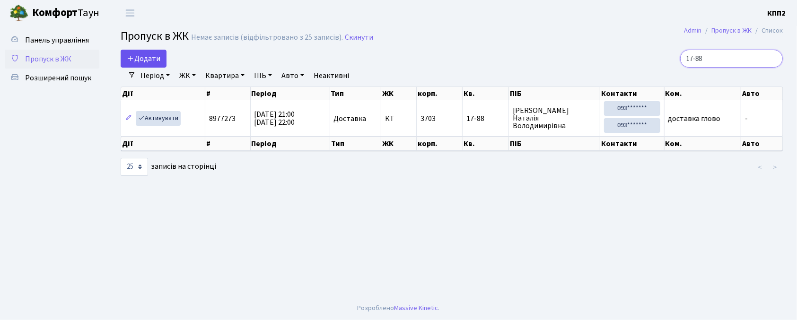
type input "17-88"
click at [144, 57] on span "Додати" at bounding box center [144, 58] width 34 height 10
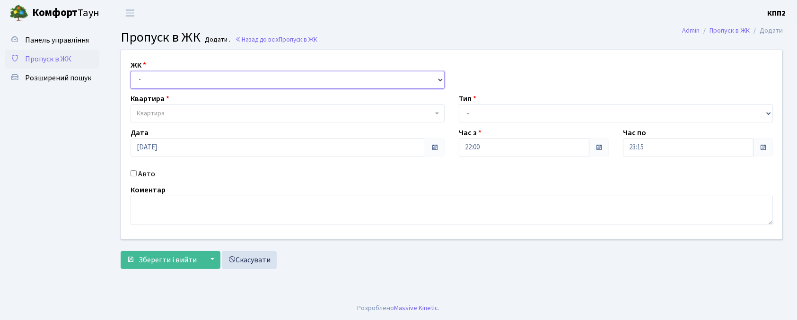
click at [163, 87] on select "- КТ, вул. Регенераторна, 4 КТ2, просп. [STREET_ADDRESS] [STREET_ADDRESS] [PERS…" at bounding box center [287, 80] width 314 height 18
select select "271"
click at [130, 71] on select "- КТ, вул. Регенераторна, 4 КТ2, просп. [STREET_ADDRESS] [STREET_ADDRESS] [PERS…" at bounding box center [287, 80] width 314 height 18
select select
click at [165, 113] on span "Квартира" at bounding box center [285, 113] width 296 height 9
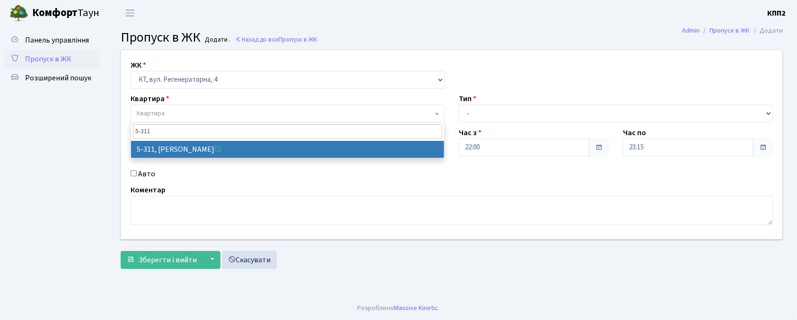
type input "5-311"
select select "2234"
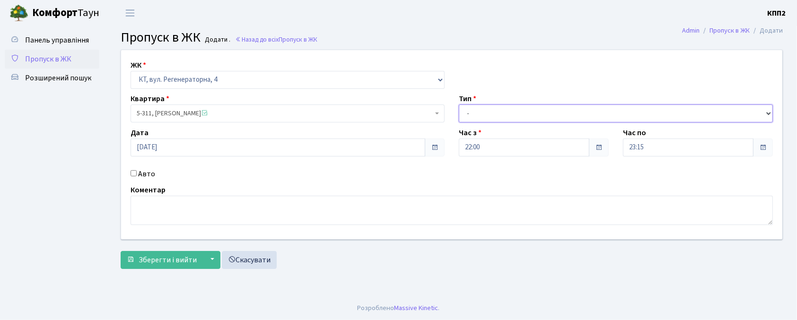
click at [469, 112] on select "- Доставка Таксі Гості Сервіс" at bounding box center [616, 113] width 314 height 18
select select "1"
click at [459, 104] on select "- Доставка Таксі Гості Сервіс" at bounding box center [616, 113] width 314 height 18
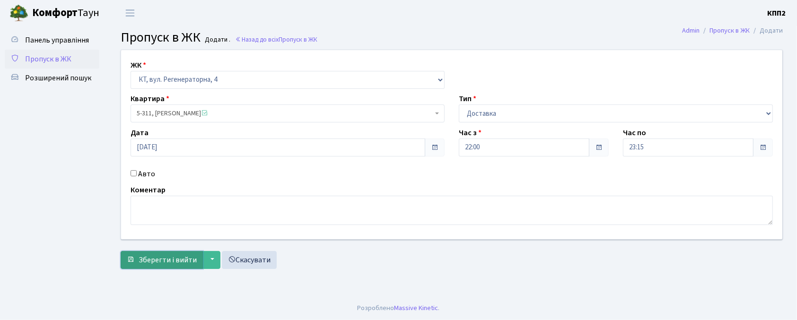
click at [165, 263] on span "Зберегти і вийти" at bounding box center [168, 260] width 58 height 10
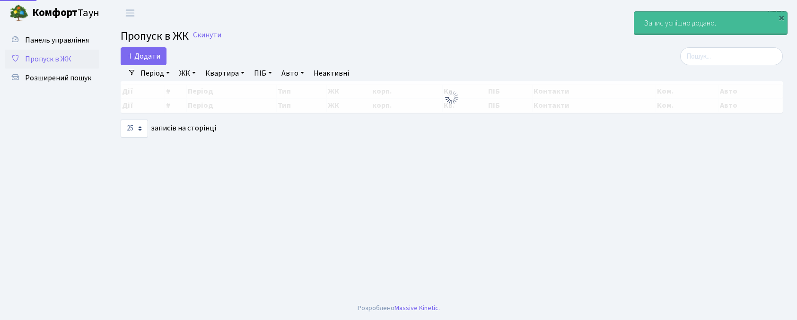
select select "25"
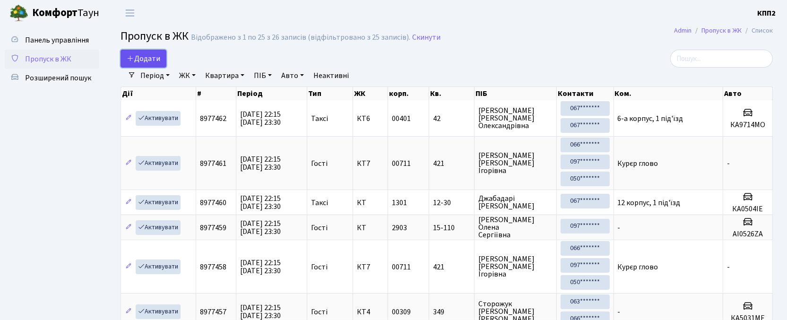
click at [147, 59] on span "Додати" at bounding box center [144, 58] width 34 height 10
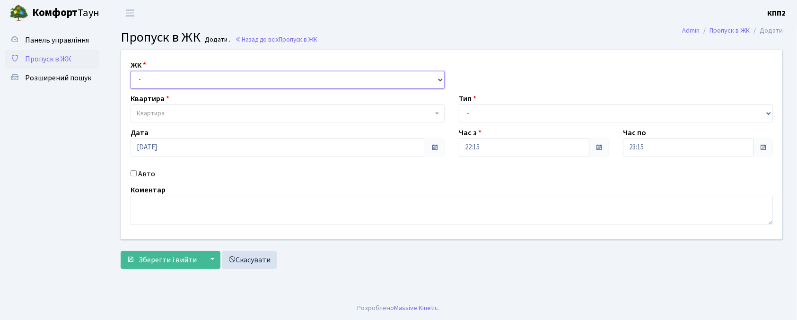
click at [159, 84] on select "- КТ, вул. Регенераторна, 4 КТ2, просп. [STREET_ADDRESS] [STREET_ADDRESS] [PERS…" at bounding box center [287, 80] width 314 height 18
select select "271"
click at [130, 71] on select "- КТ, вул. Регенераторна, 4 КТ2, просп. Соборності, 17 КТ3, вул. Березнева, 16 …" at bounding box center [287, 80] width 314 height 18
select select
click at [165, 113] on span "Квартира" at bounding box center [285, 113] width 296 height 9
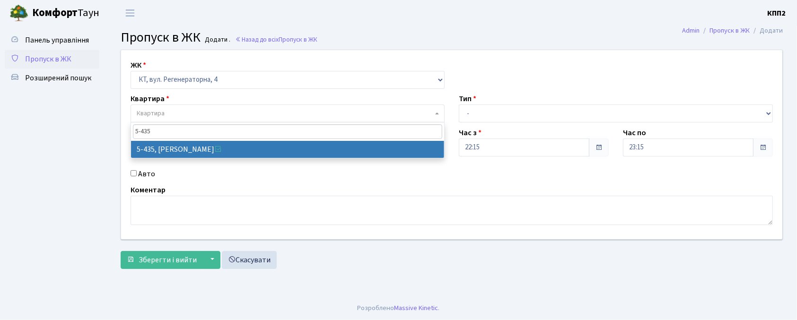
type input "5-435"
select select "2124"
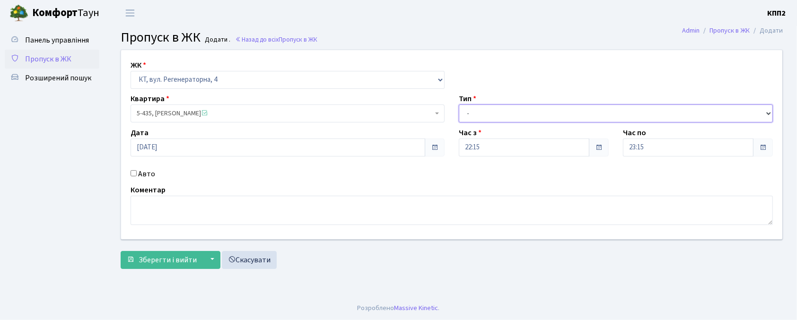
click at [490, 118] on select "- Доставка Таксі Гості Сервіс" at bounding box center [616, 113] width 314 height 18
select select "2"
click at [459, 104] on select "- Доставка Таксі Гості Сервіс" at bounding box center [616, 113] width 314 height 18
click at [137, 176] on div "Авто" at bounding box center [287, 173] width 328 height 11
drag, startPoint x: 131, startPoint y: 173, endPoint x: 137, endPoint y: 176, distance: 6.6
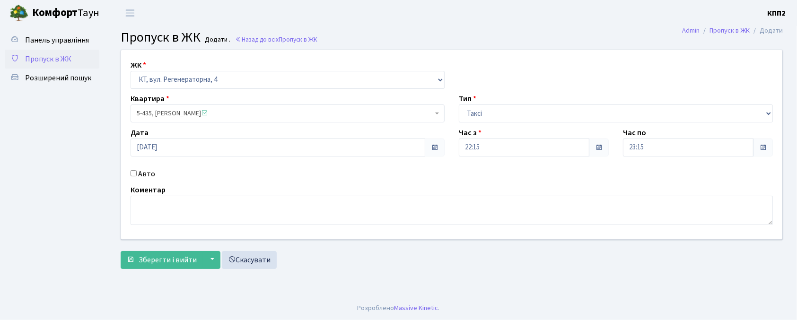
click at [132, 174] on input "Авто" at bounding box center [133, 173] width 6 height 6
checkbox input "true"
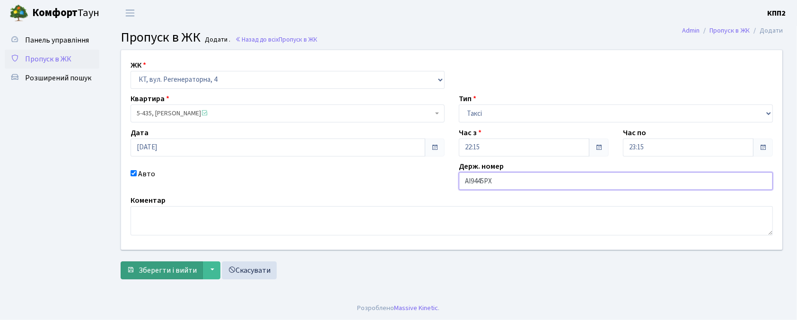
type input "АІ9445РХ"
click at [173, 267] on span "Зберегти і вийти" at bounding box center [168, 270] width 58 height 10
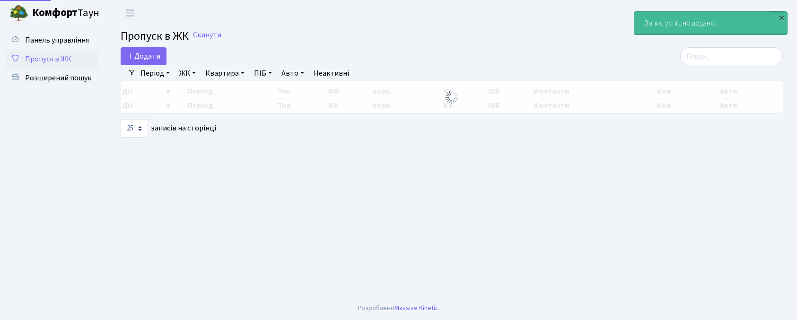
select select "25"
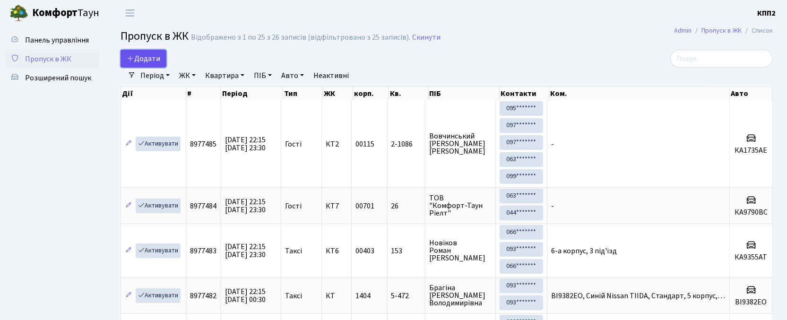
click at [142, 59] on span "Додати" at bounding box center [144, 58] width 34 height 10
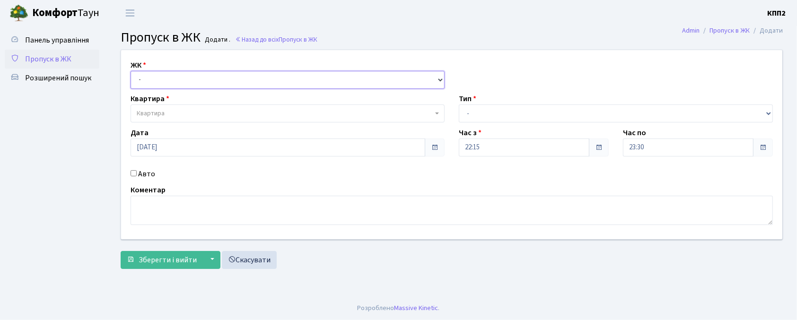
click at [154, 81] on select "- КТ, вул. Регенераторна, 4 КТ2, просп. Соборності, 17 КТ3, вул. Березнева, 16 …" at bounding box center [287, 80] width 314 height 18
select select "271"
click at [130, 71] on select "- КТ, вул. Регенераторна, 4 КТ2, просп. Соборності, 17 КТ3, вул. Березнева, 16 …" at bounding box center [287, 80] width 314 height 18
select select
drag, startPoint x: 154, startPoint y: 106, endPoint x: 162, endPoint y: 114, distance: 11.4
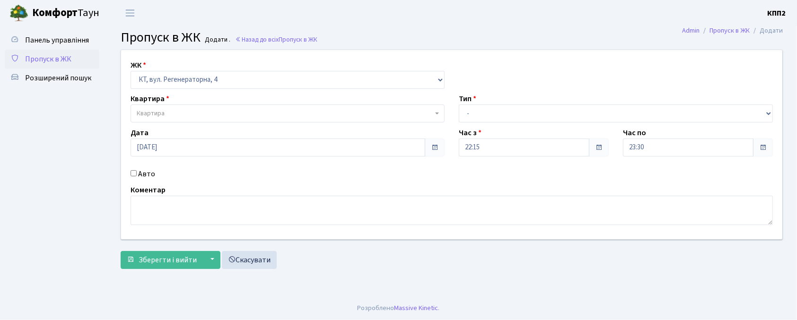
click at [153, 106] on span "Квартира" at bounding box center [287, 113] width 314 height 18
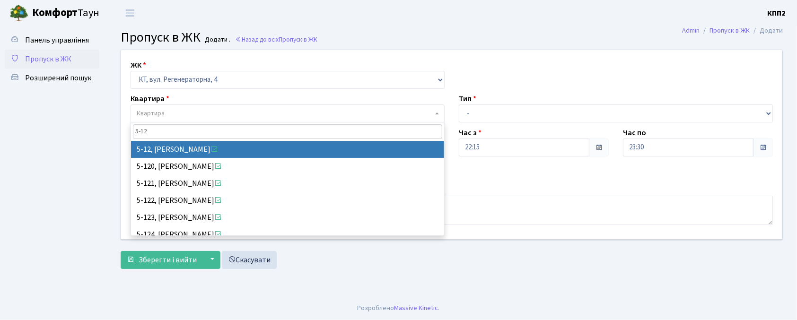
type input "5-12"
select select "2504"
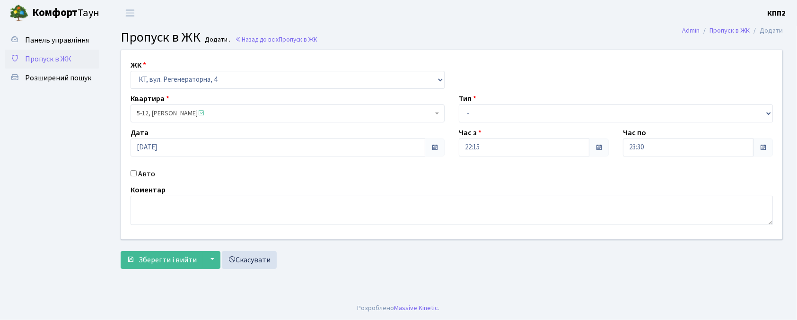
click at [131, 171] on input "Авто" at bounding box center [133, 173] width 6 height 6
checkbox input "true"
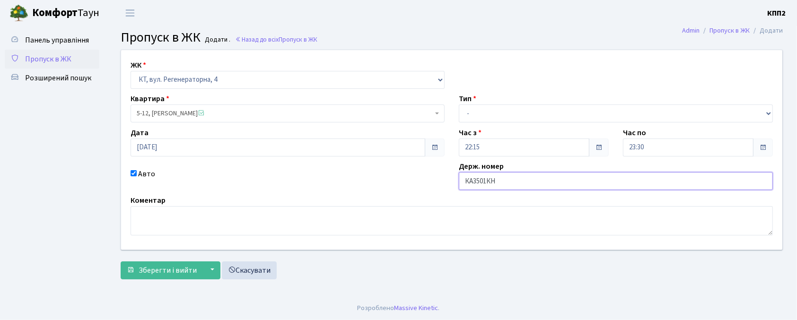
type input "КА3501КН"
click at [497, 107] on select "- Доставка Таксі Гості Сервіс" at bounding box center [616, 113] width 314 height 18
select select "2"
click at [459, 104] on select "- Доставка Таксі Гості Сервіс" at bounding box center [616, 113] width 314 height 18
click at [182, 271] on span "Зберегти і вийти" at bounding box center [168, 270] width 58 height 10
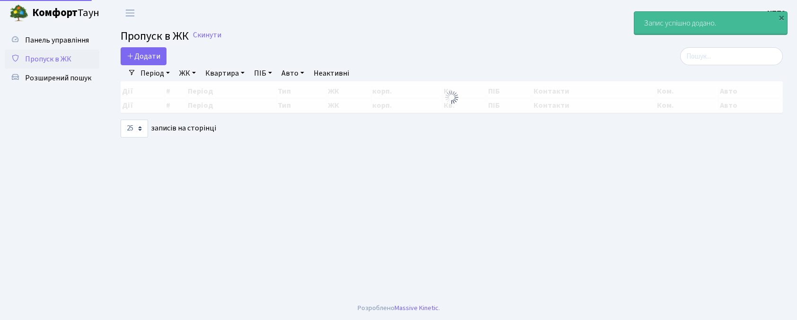
select select "25"
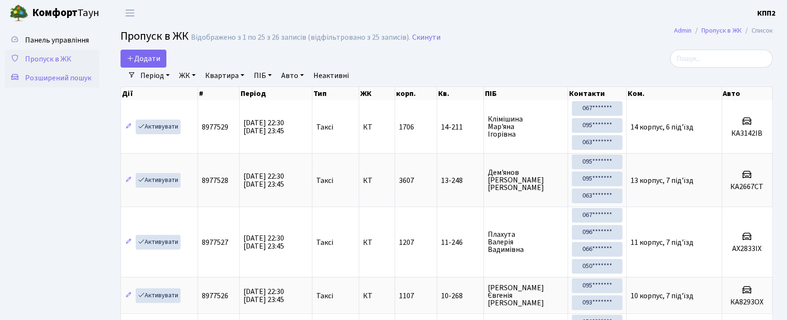
click at [75, 79] on span "Розширений пошук" at bounding box center [58, 78] width 66 height 10
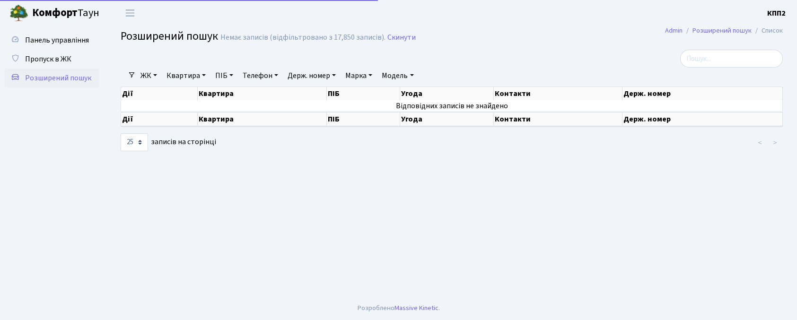
select select "25"
click at [176, 70] on link "Квартира" at bounding box center [186, 76] width 47 height 16
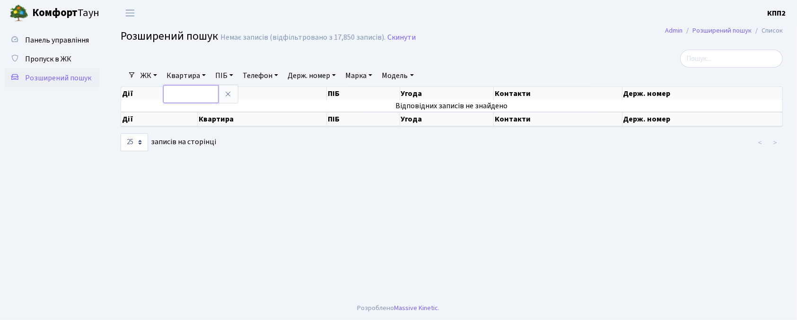
click at [198, 94] on input "text" at bounding box center [190, 94] width 55 height 18
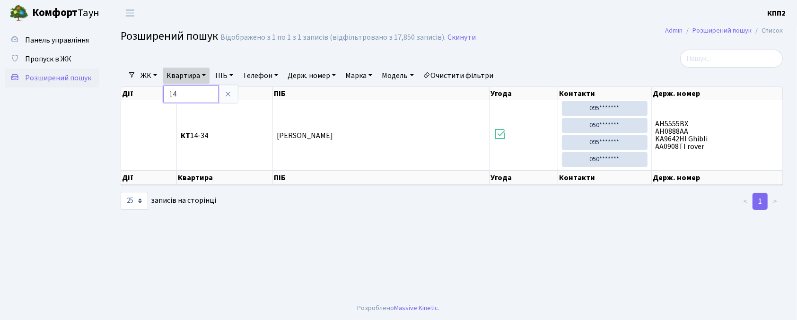
type input "1"
click at [53, 55] on span "Пропуск в ЖК" at bounding box center [48, 59] width 46 height 10
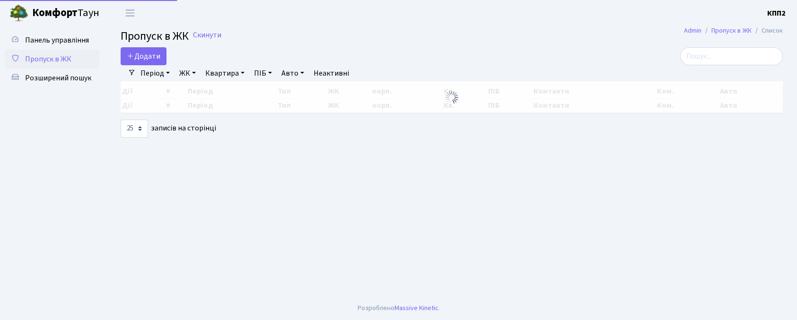
select select "25"
click at [735, 57] on input "search" at bounding box center [731, 56] width 103 height 18
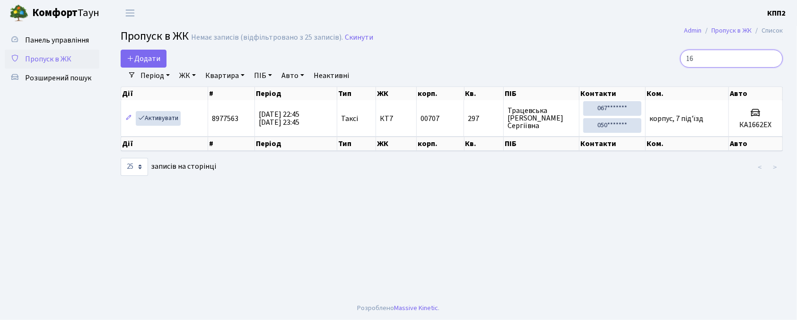
type input "1"
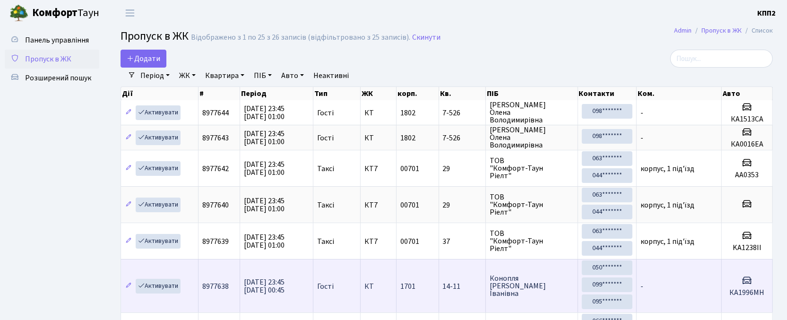
click at [216, 267] on tr "Активувати 8977638 [DATE] 23:45 [DATE] 00:45 Гості КТ 1701 14-11 [PERSON_NAME] …" at bounding box center [447, 285] width 652 height 53
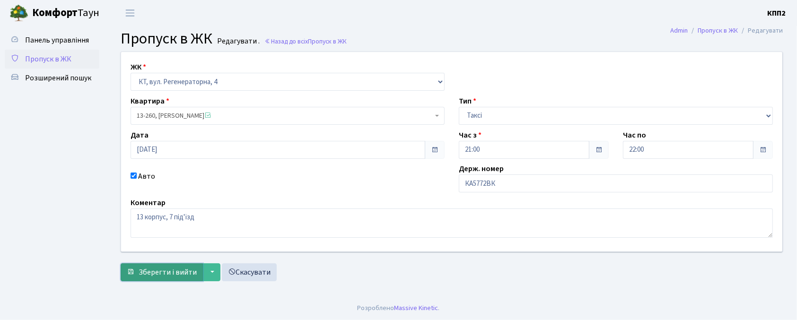
click at [144, 268] on span "Зберегти і вийти" at bounding box center [168, 272] width 58 height 10
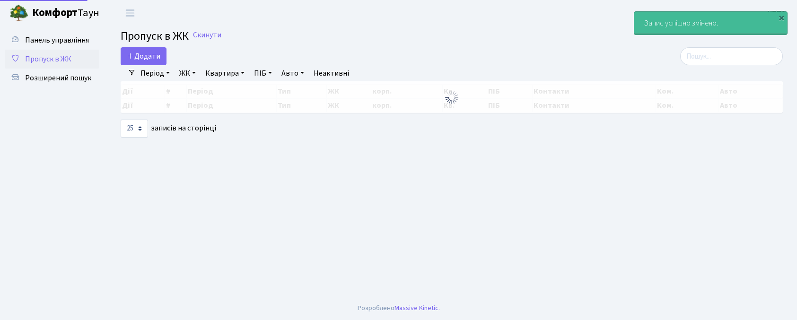
select select "25"
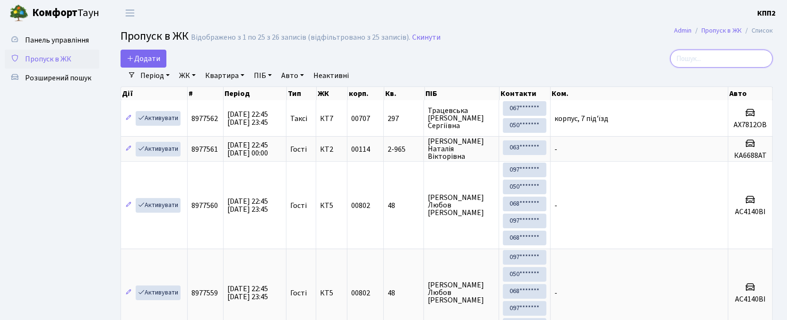
click at [710, 53] on input "search" at bounding box center [721, 59] width 103 height 18
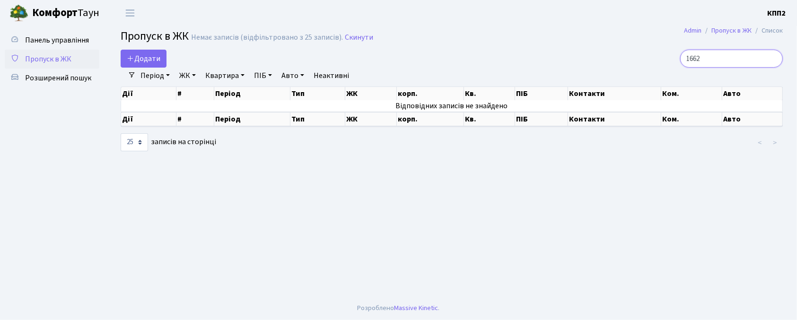
type input "1662"
click at [64, 28] on div "Панель управління Пропуск в ЖК Розширений пошук" at bounding box center [53, 161] width 106 height 270
click at [63, 31] on link "Панель управління" at bounding box center [52, 40] width 95 height 19
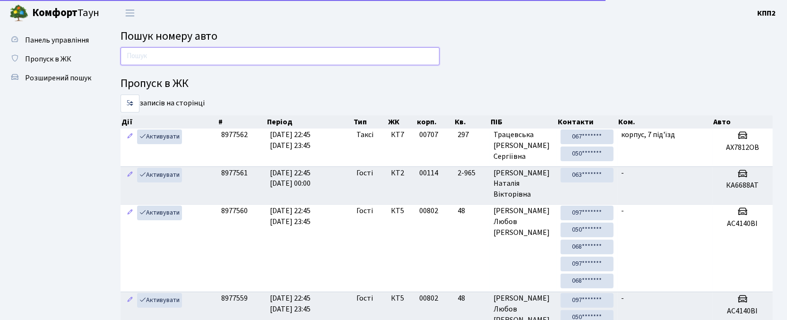
click at [178, 64] on input "text" at bounding box center [280, 56] width 319 height 18
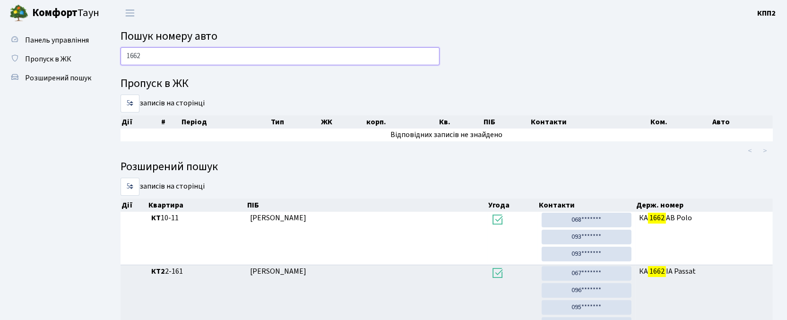
type input "1662"
